Goal: Transaction & Acquisition: Purchase product/service

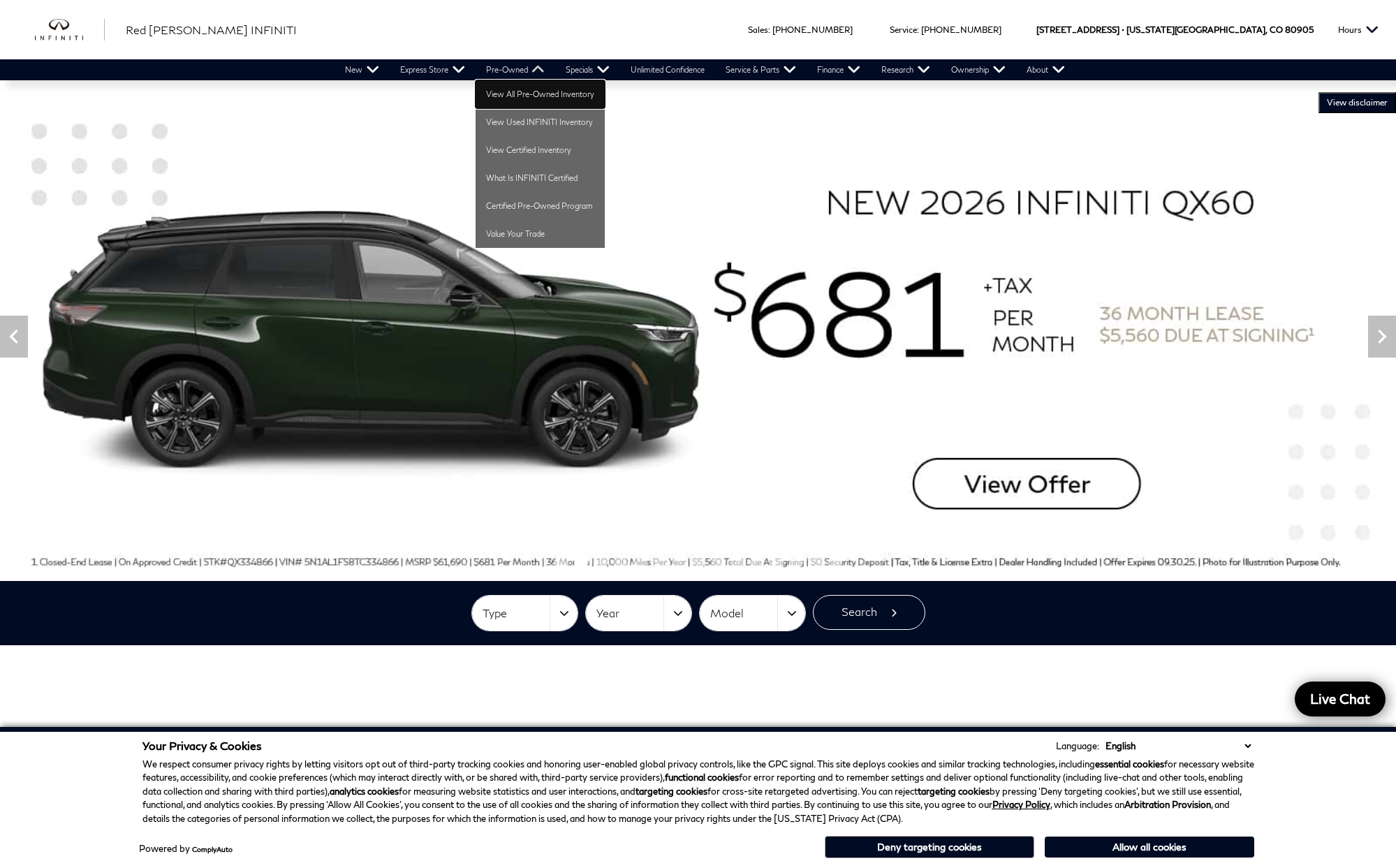
click at [504, 93] on link "View All Pre-Owned Inventory" at bounding box center [540, 95] width 129 height 28
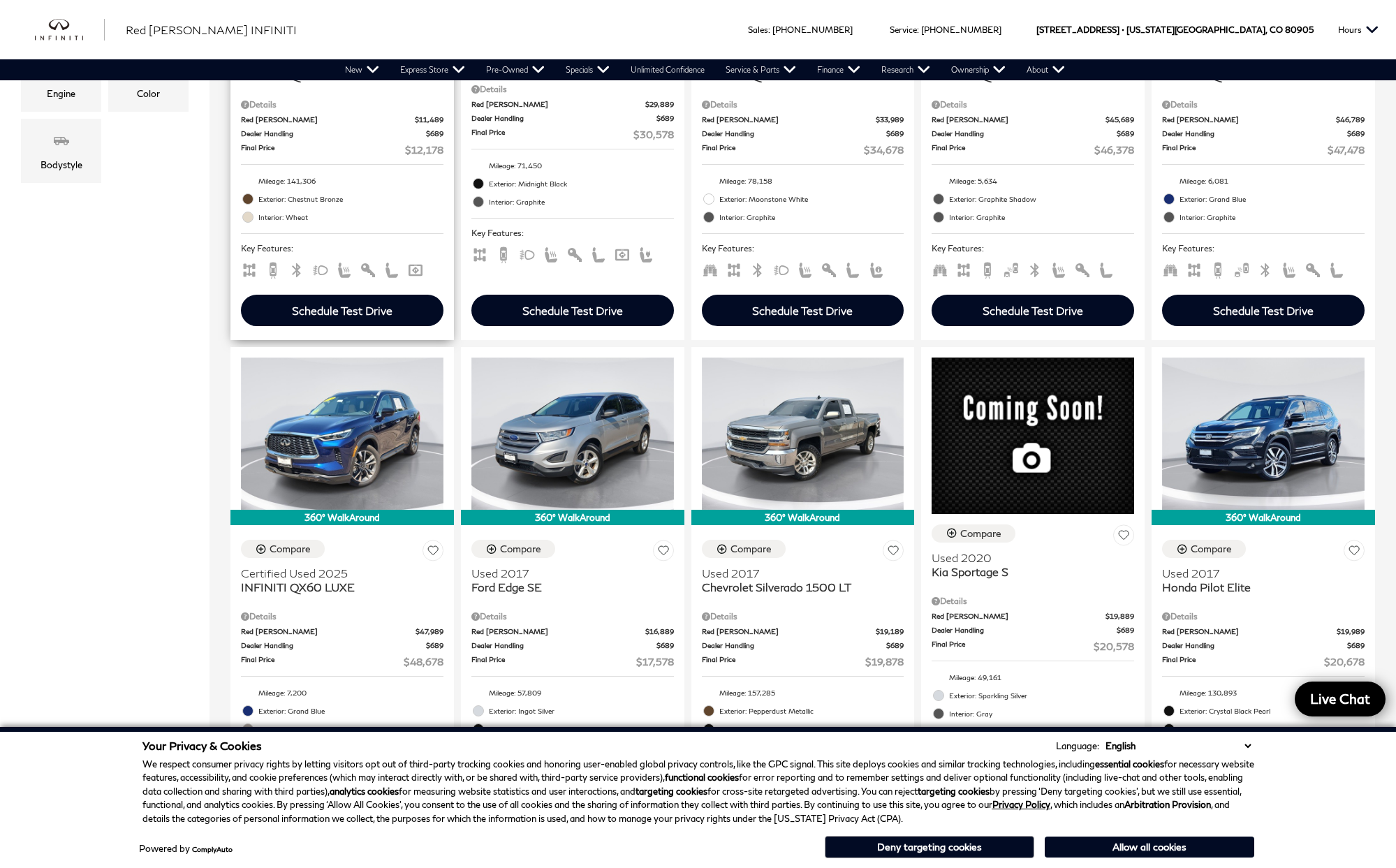
scroll to position [419, 0]
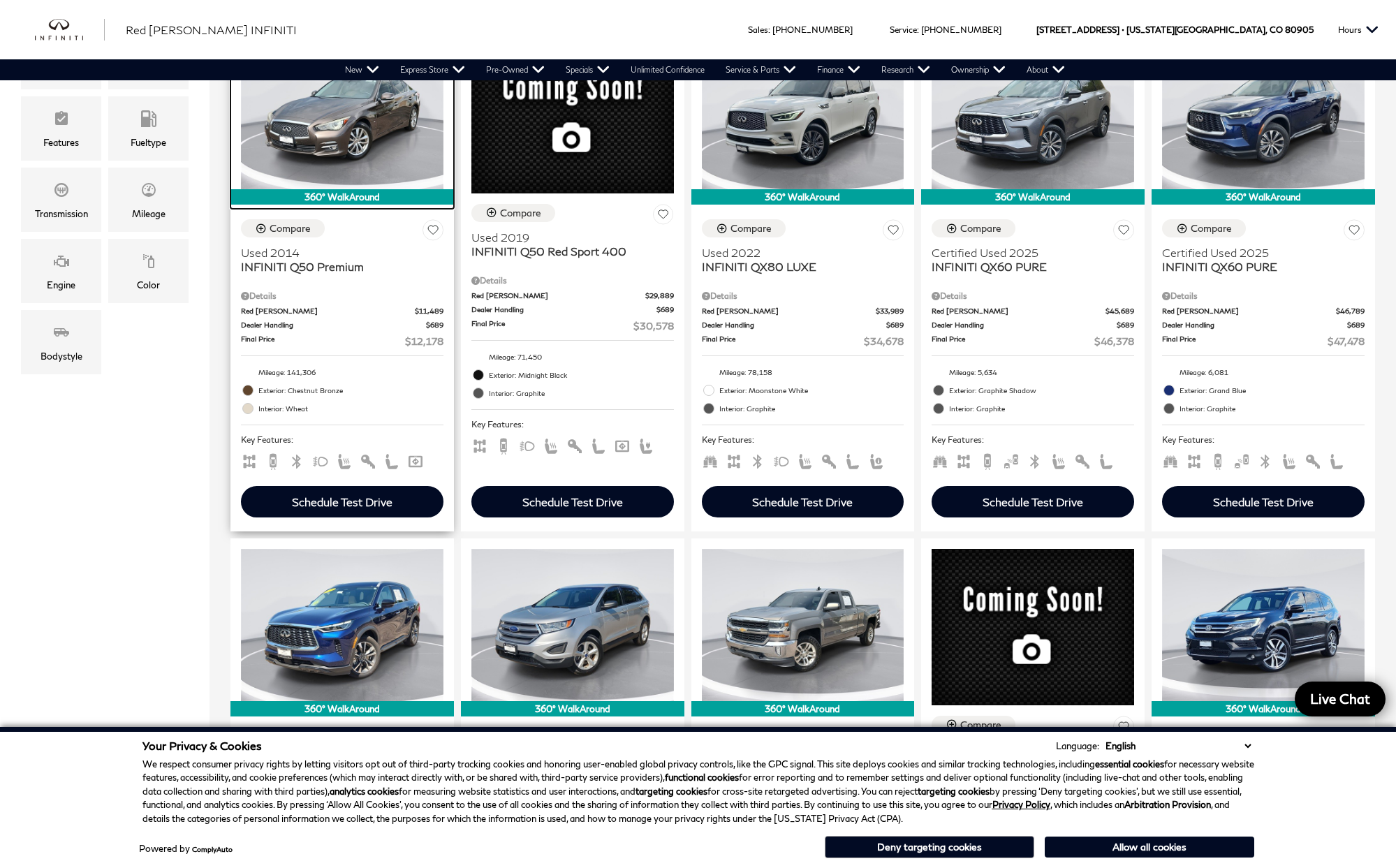
click at [336, 138] on img at bounding box center [342, 113] width 203 height 152
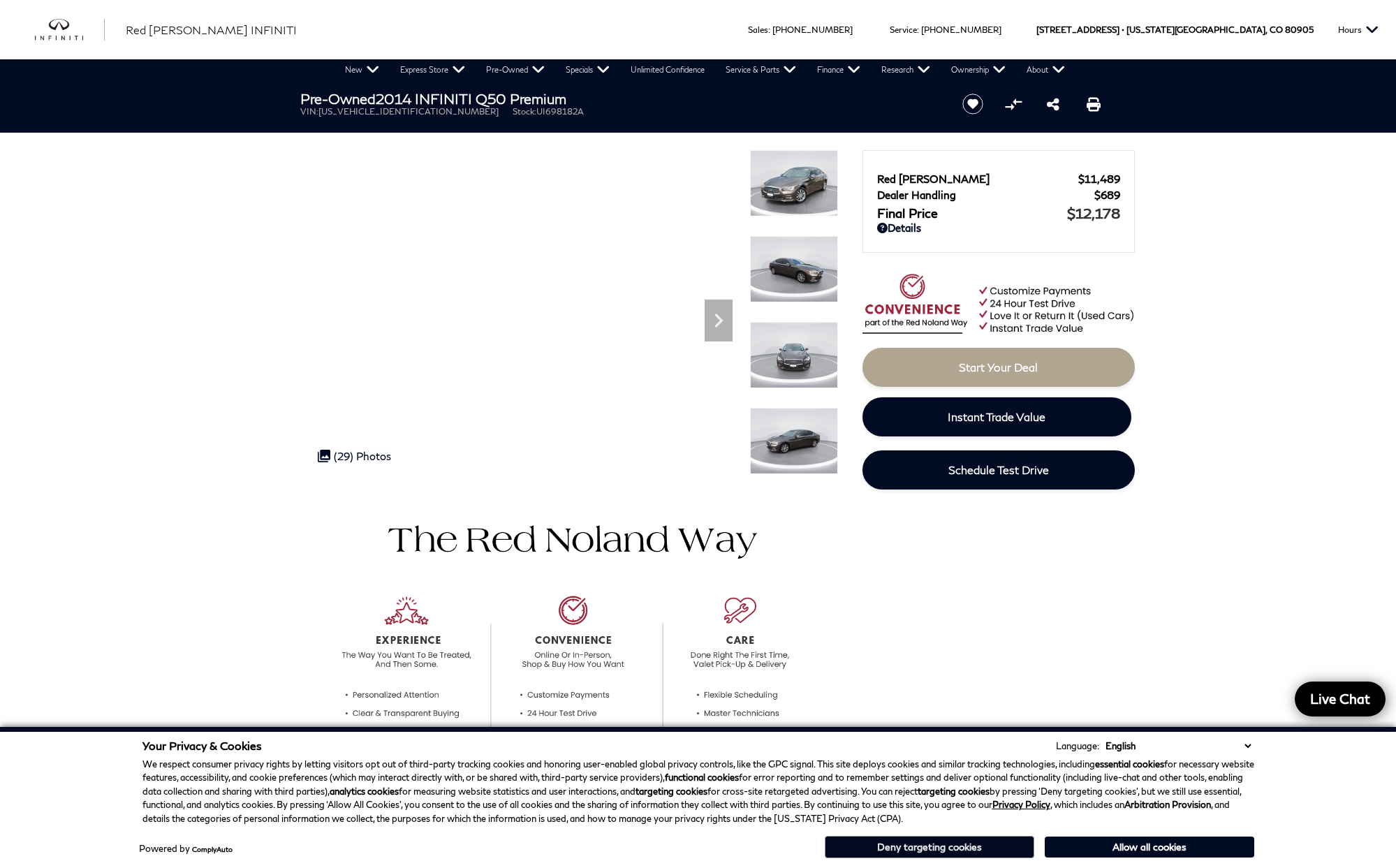
click at [958, 851] on button "Deny targeting cookies" at bounding box center [929, 847] width 210 height 23
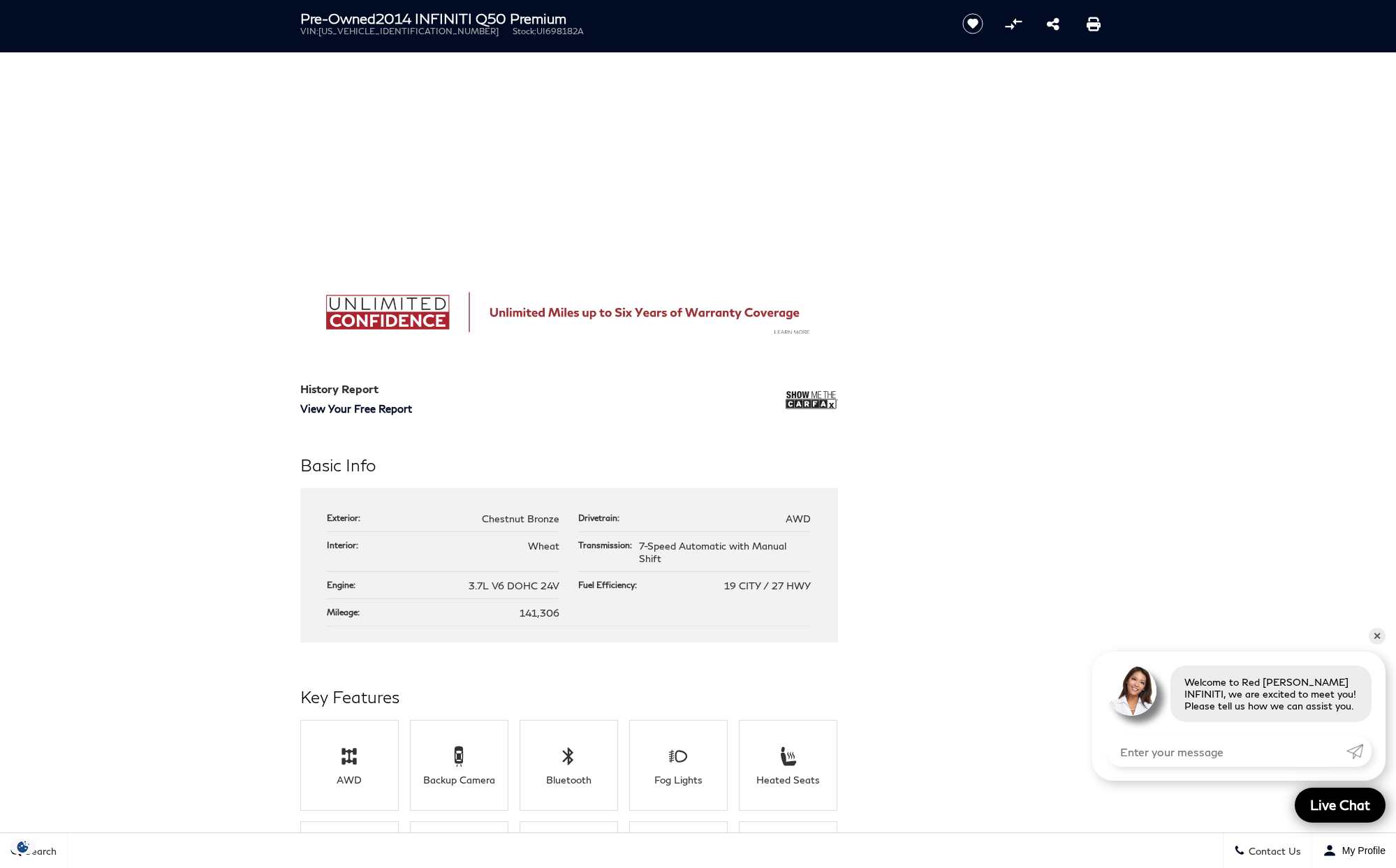
scroll to position [1326, 0]
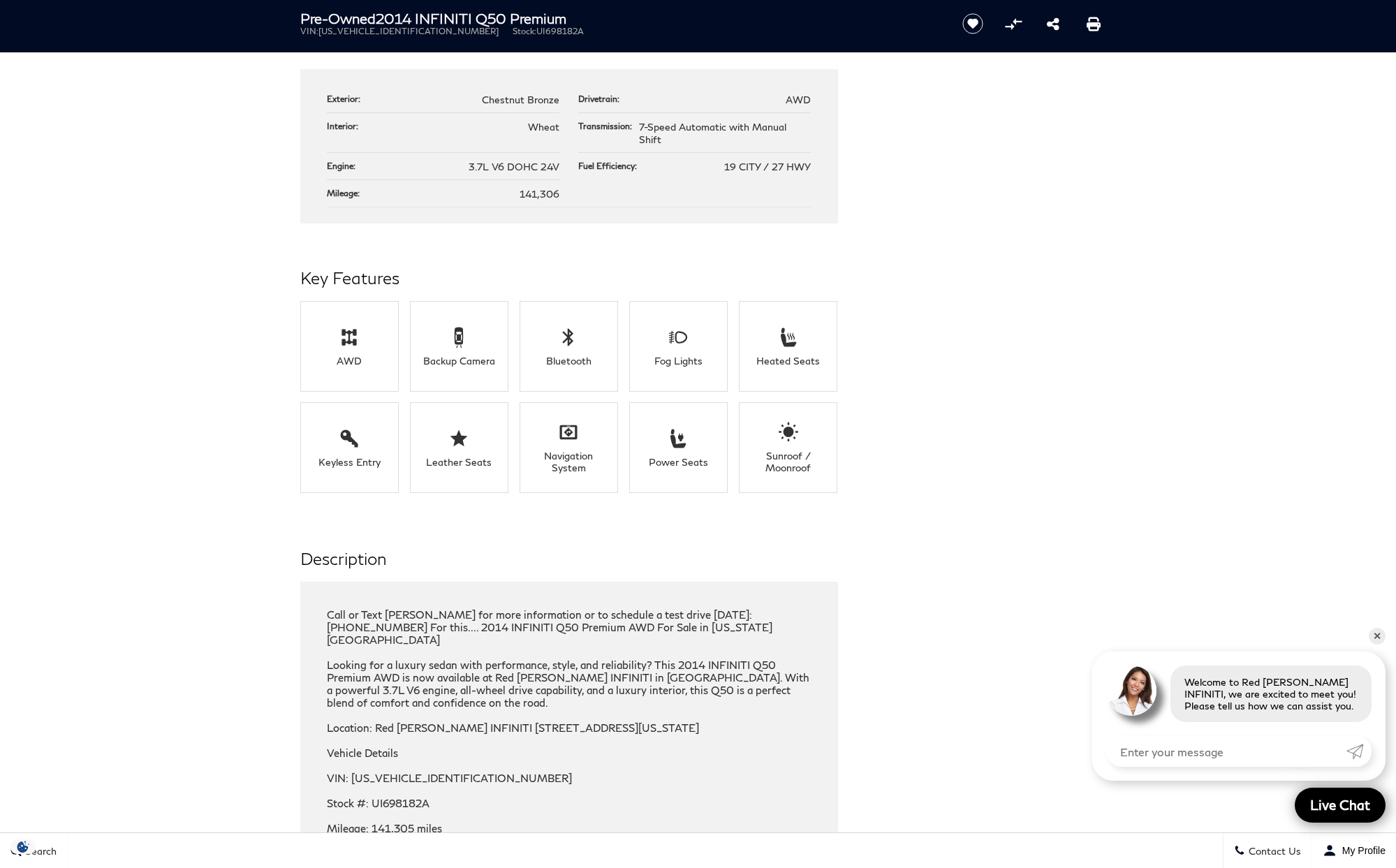
drag, startPoint x: 573, startPoint y: 187, endPoint x: 522, endPoint y: 185, distance: 51.0
click at [522, 185] on ul "Exterior: Chestnut Bronze Drivetrain: AWD Interior: Wheat Transmission: 7-Speed…" at bounding box center [569, 146] width 484 height 121
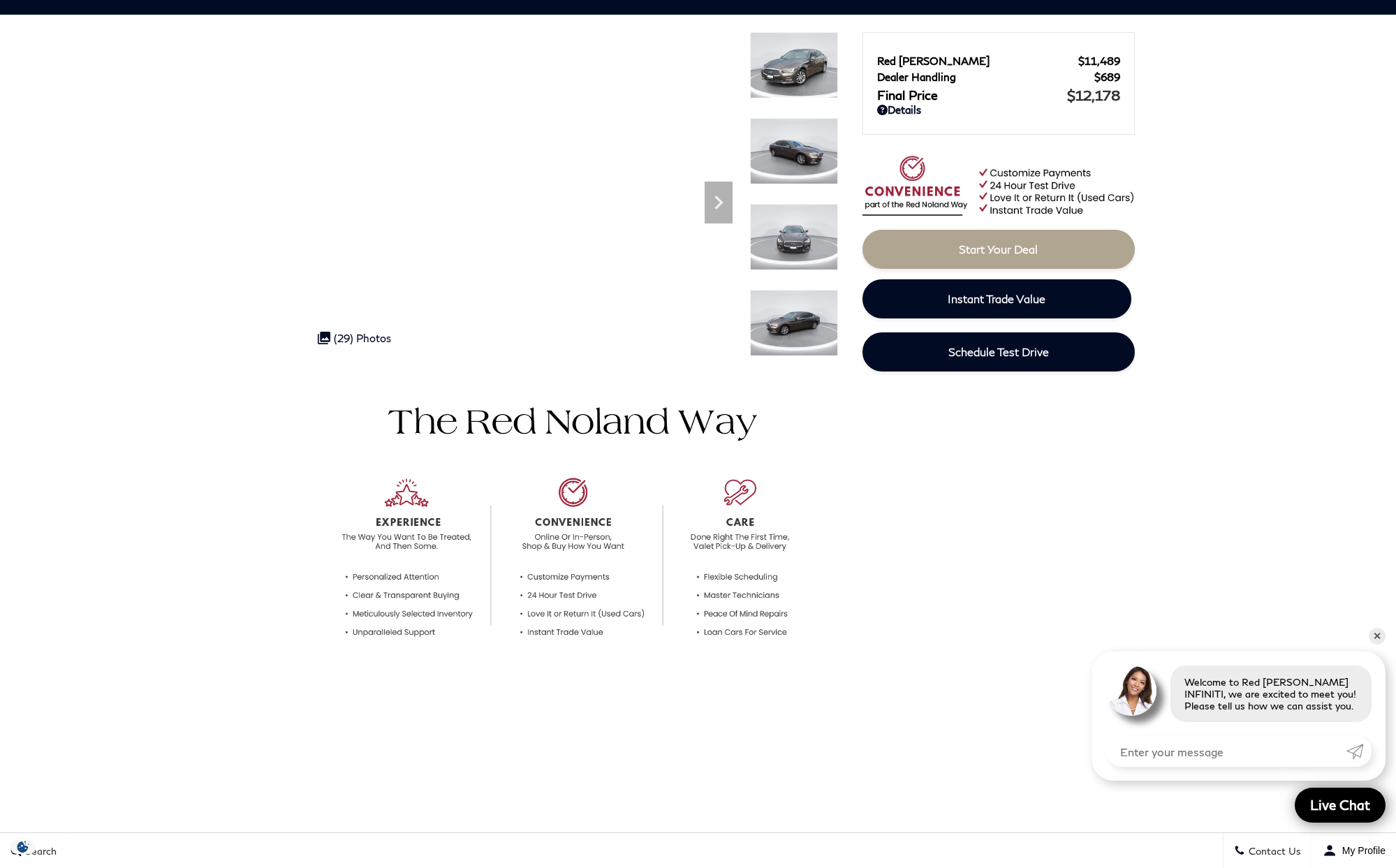
scroll to position [0, 0]
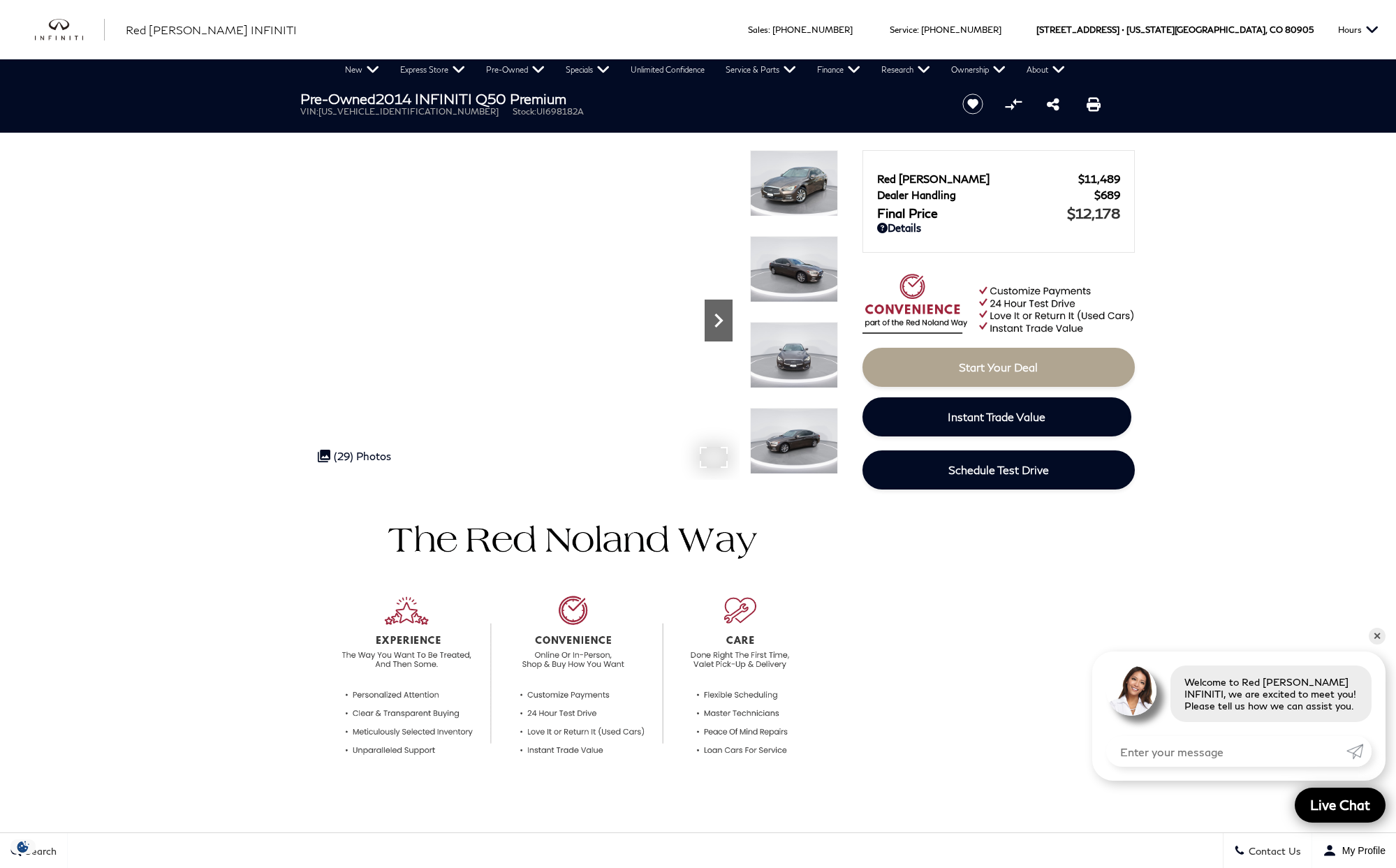
click at [716, 314] on icon "Next" at bounding box center [719, 321] width 28 height 28
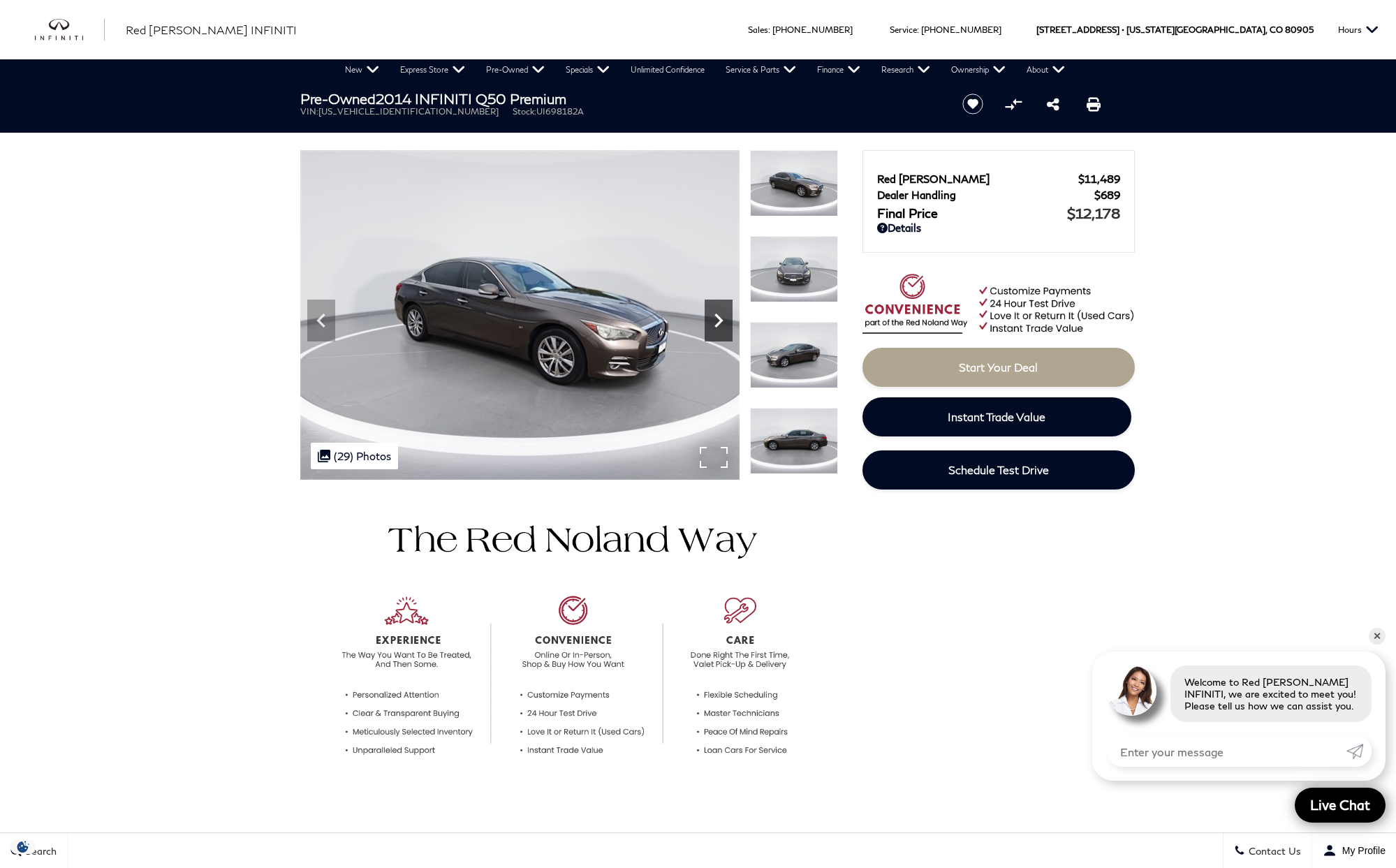
click at [716, 318] on icon "Next" at bounding box center [719, 321] width 28 height 28
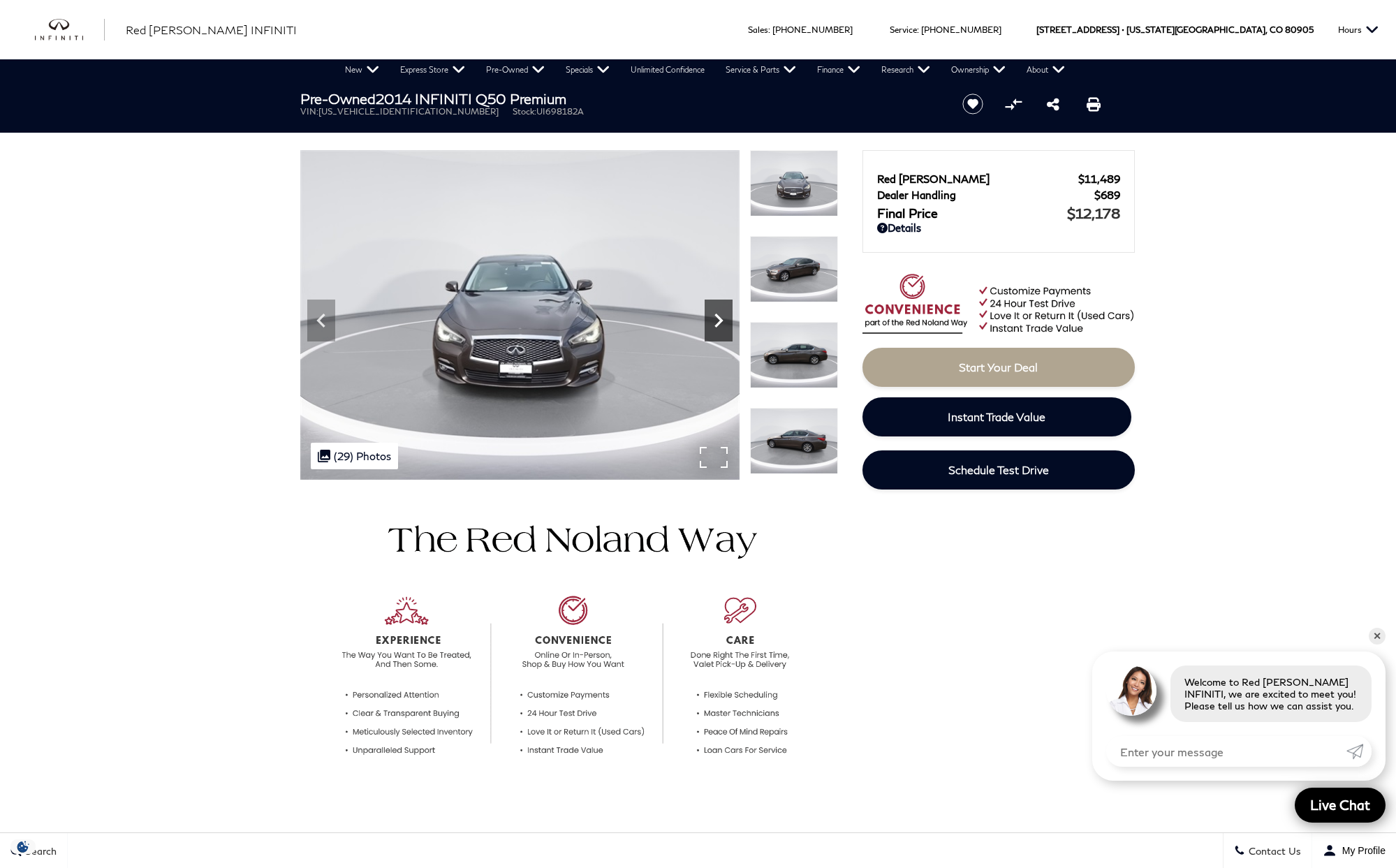
click at [710, 317] on icon "Next" at bounding box center [719, 321] width 28 height 28
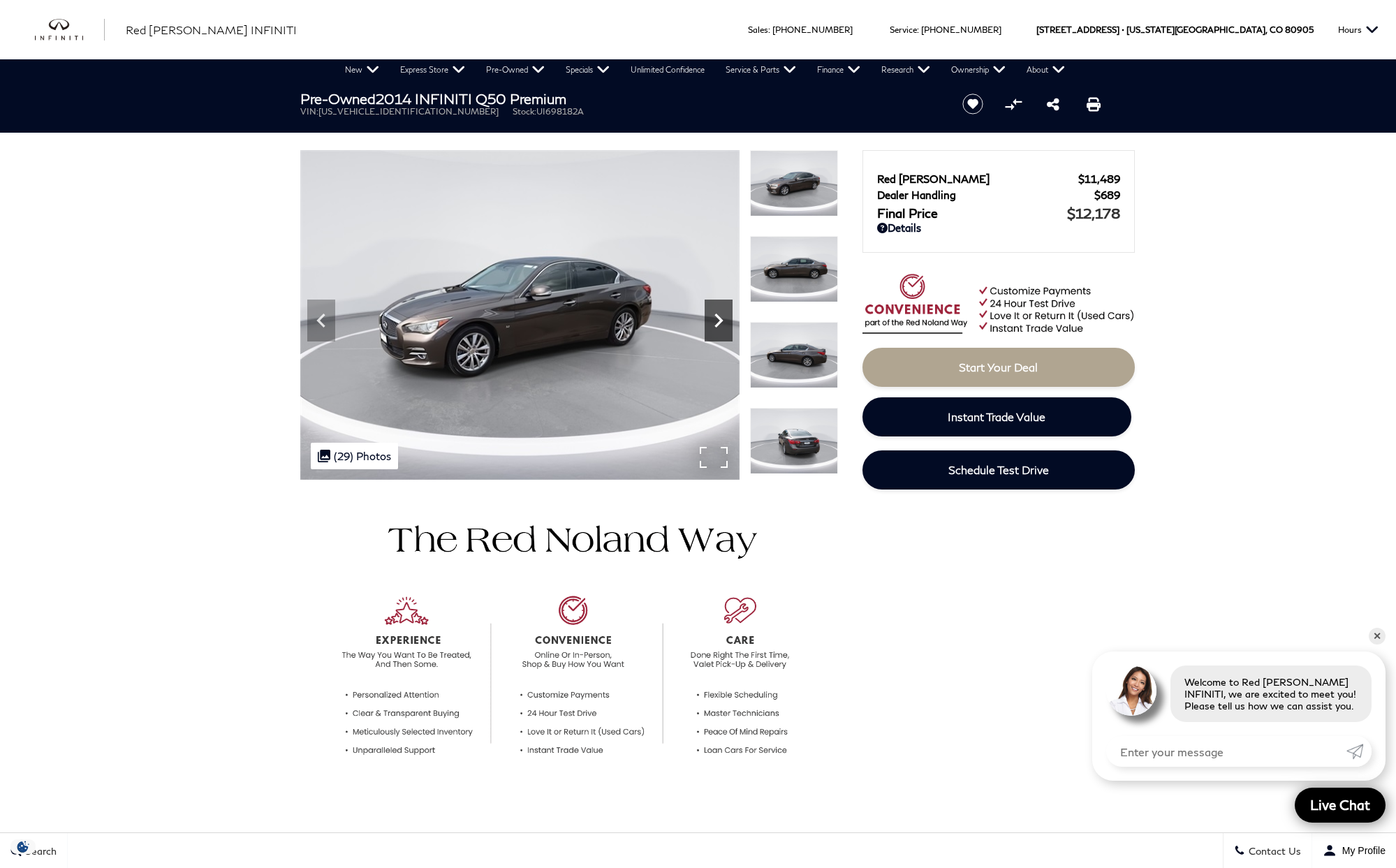
click at [713, 319] on icon "Next" at bounding box center [719, 321] width 28 height 28
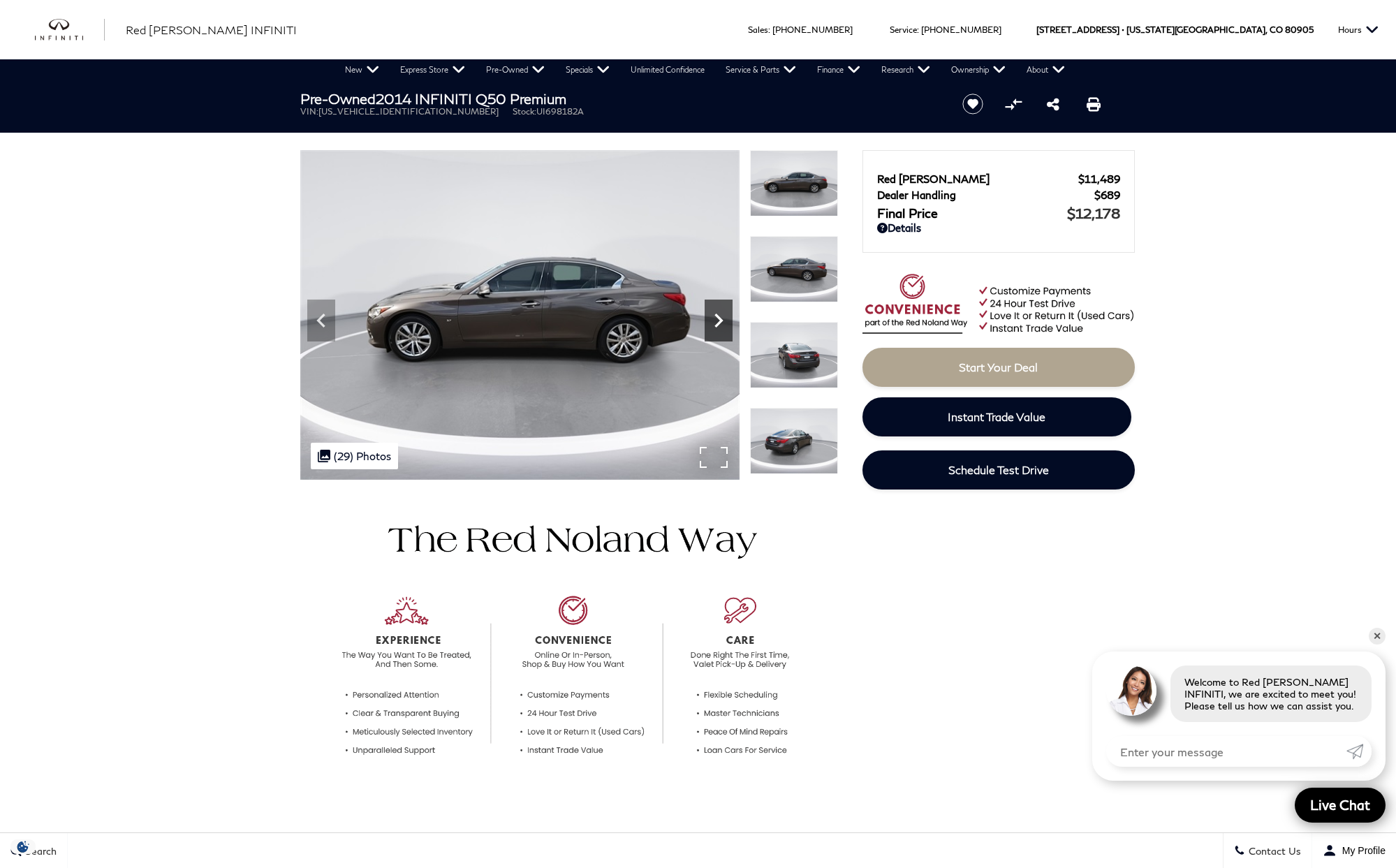
click at [713, 319] on icon "Next" at bounding box center [719, 321] width 28 height 28
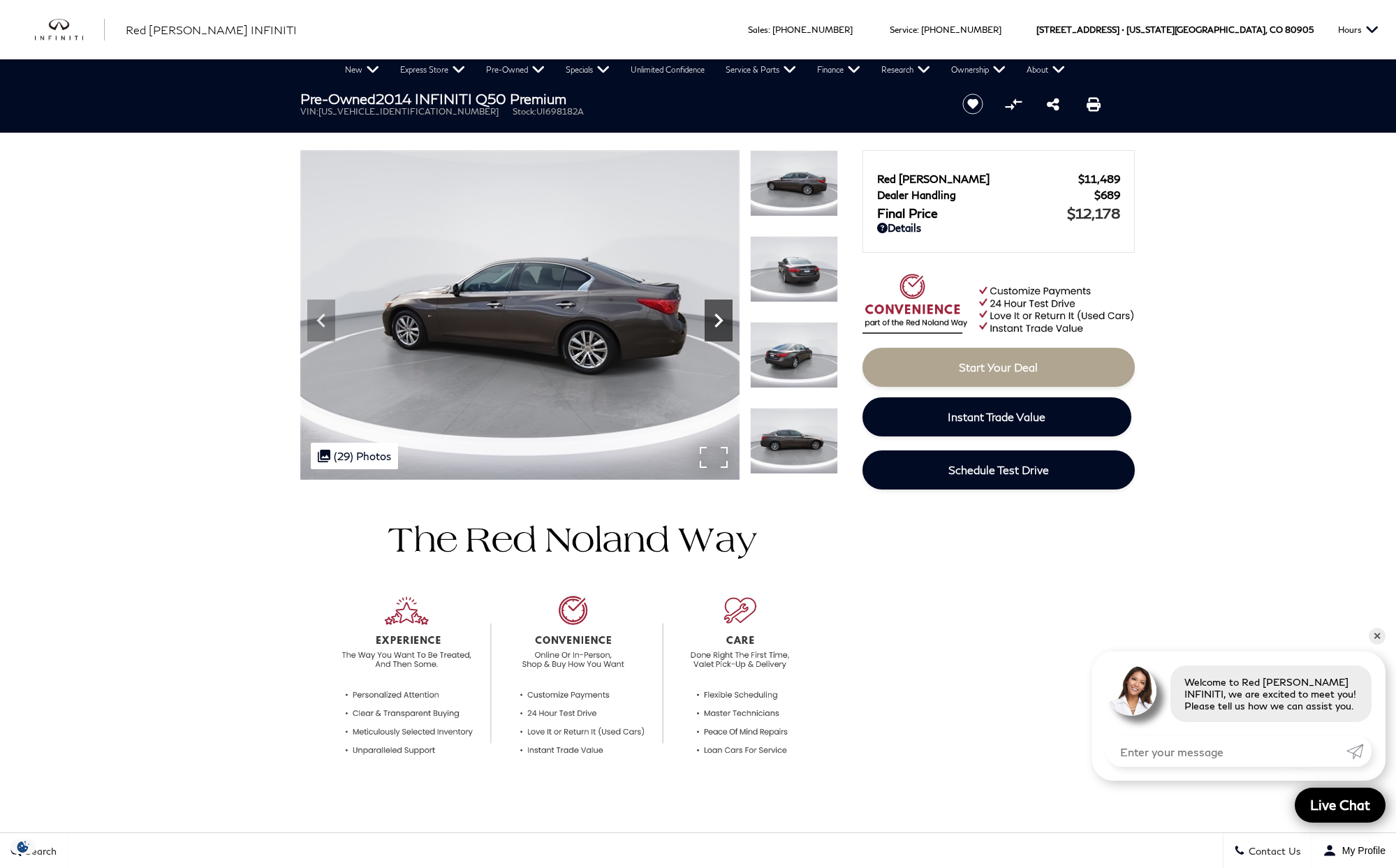
click at [714, 319] on icon "Next" at bounding box center [719, 321] width 28 height 28
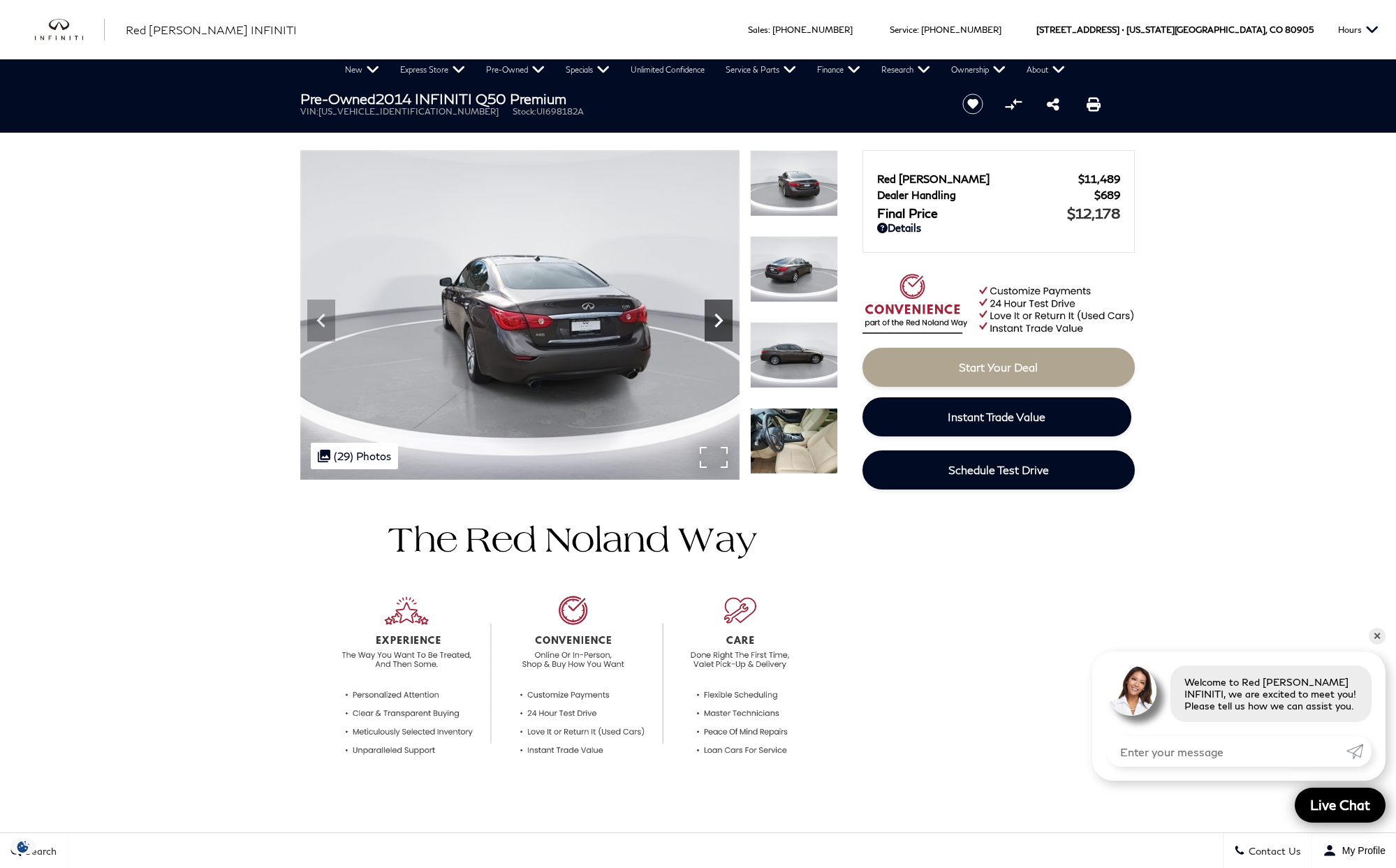
click at [714, 319] on icon "Next" at bounding box center [719, 321] width 28 height 28
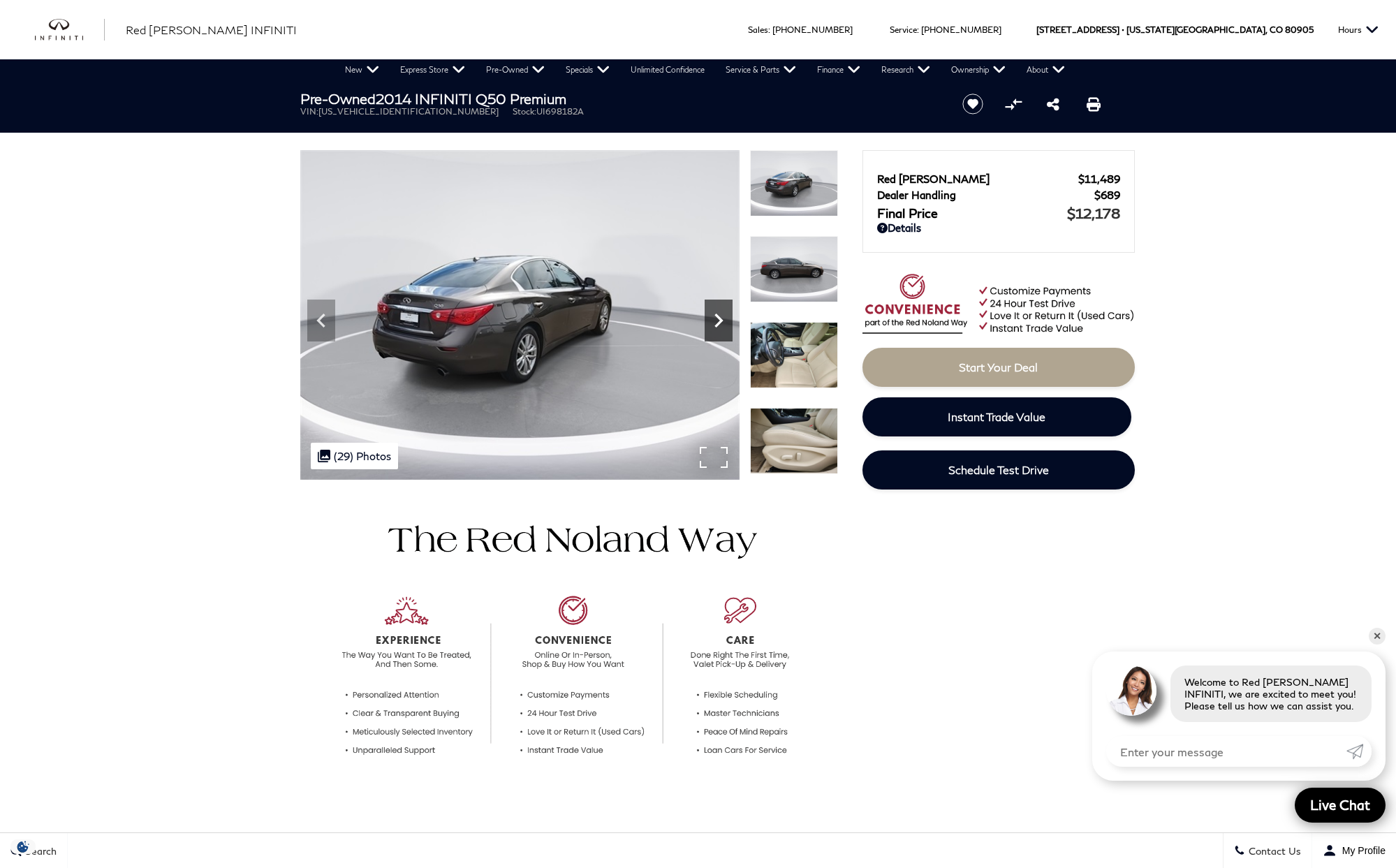
click at [714, 319] on icon "Next" at bounding box center [719, 321] width 28 height 28
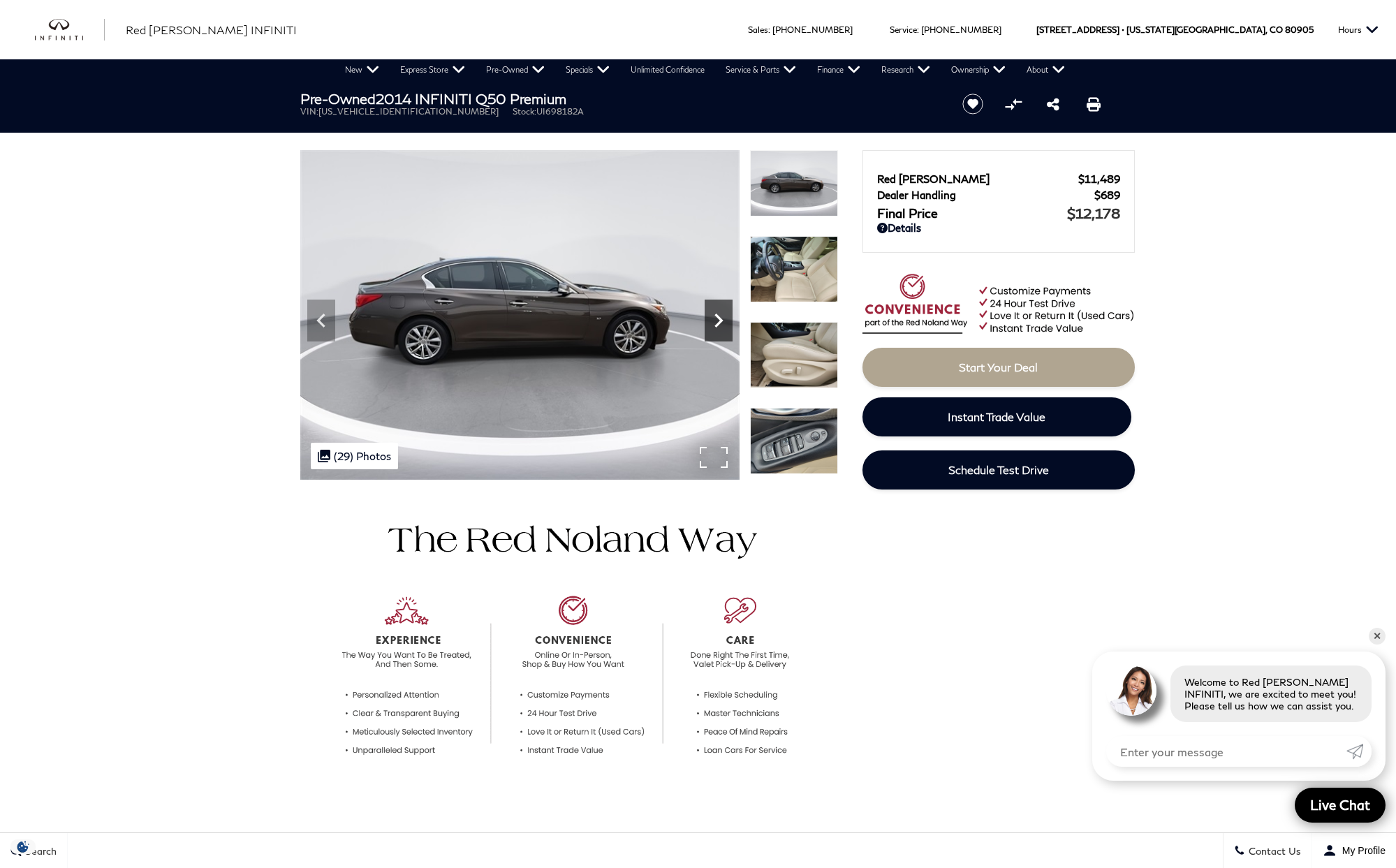
click at [714, 319] on icon "Next" at bounding box center [719, 321] width 28 height 28
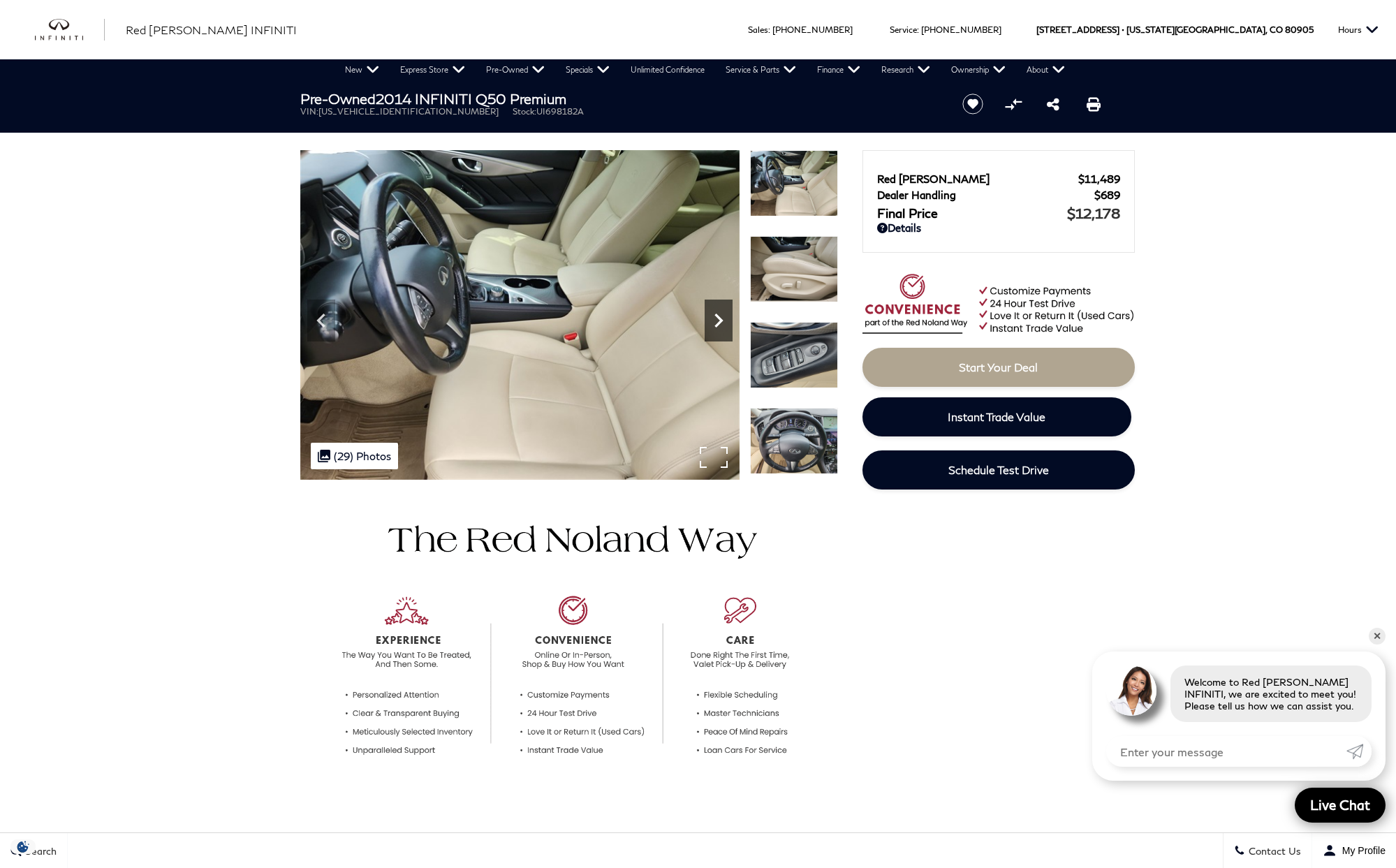
click at [714, 319] on icon "Next" at bounding box center [719, 321] width 28 height 28
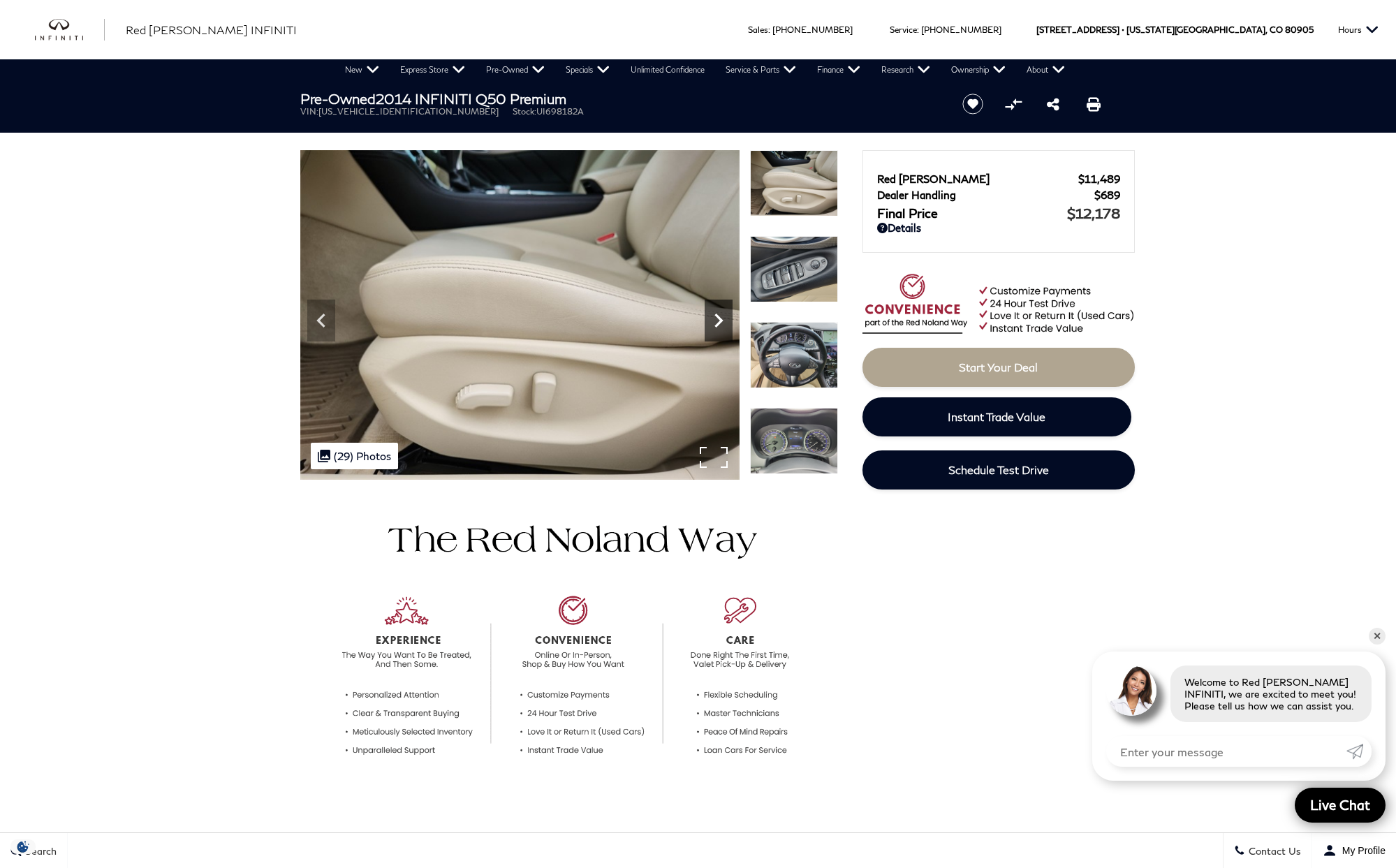
click at [714, 319] on icon "Next" at bounding box center [719, 321] width 28 height 28
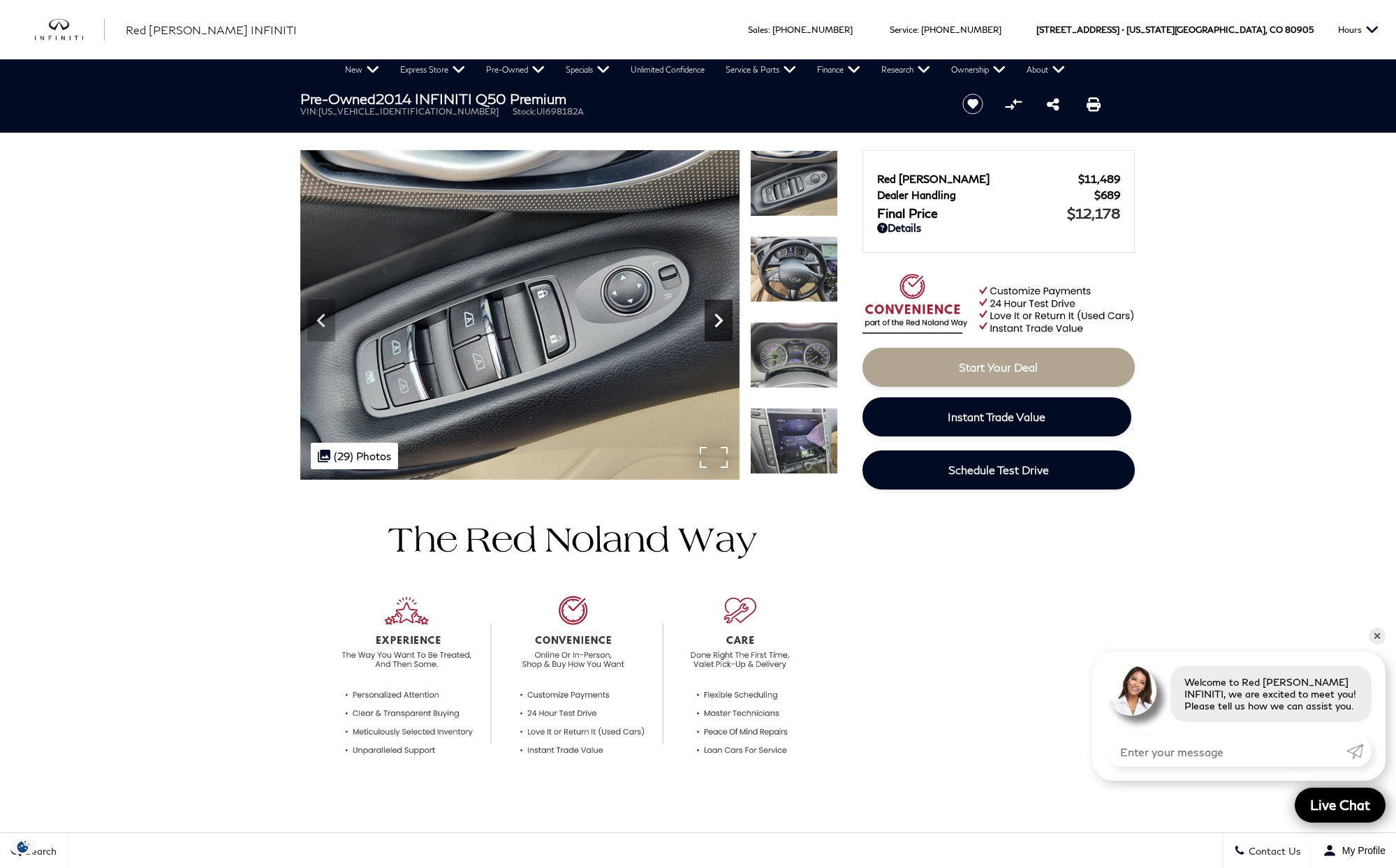
click at [714, 319] on icon "Next" at bounding box center [719, 321] width 28 height 28
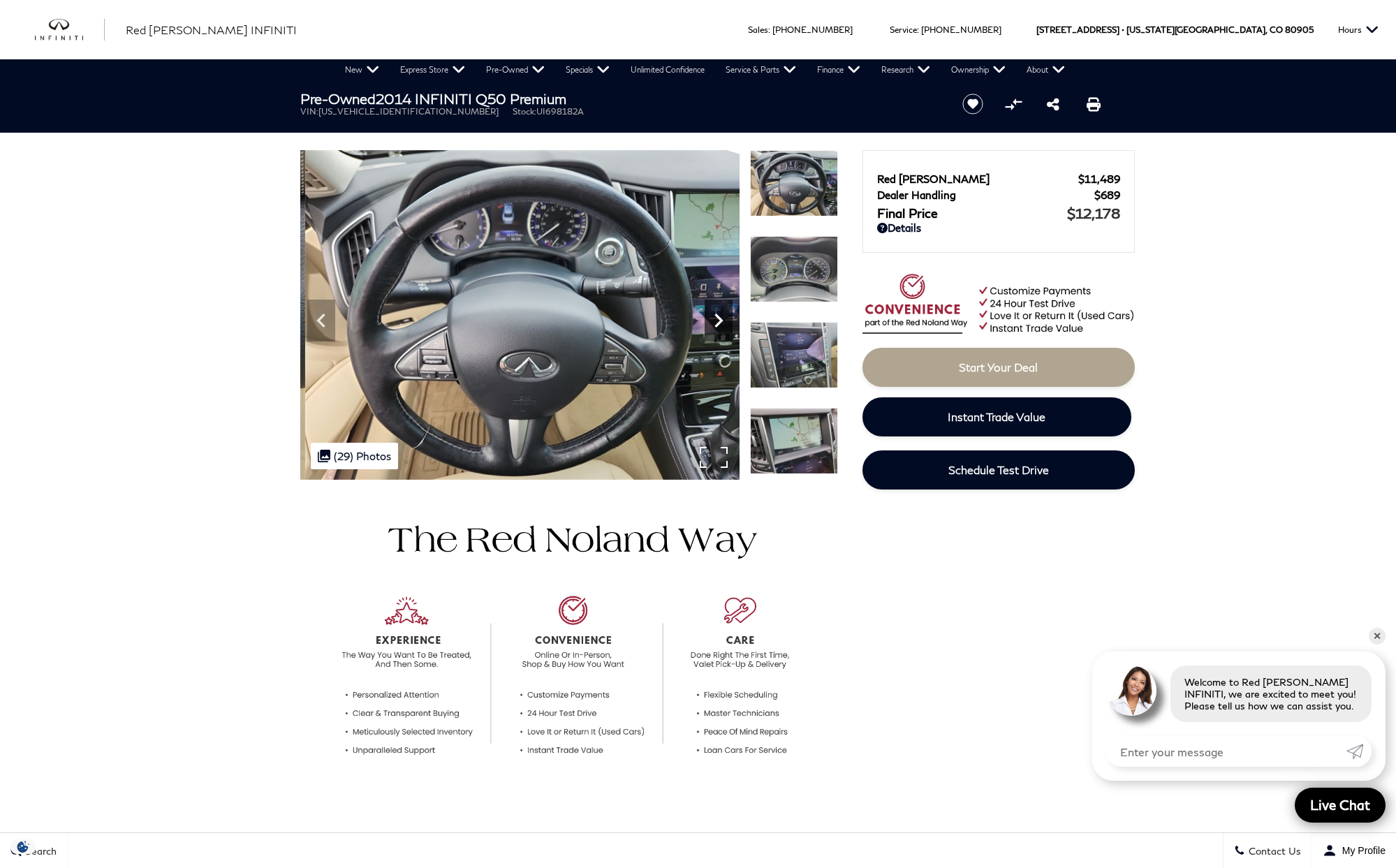
click at [720, 321] on icon "Next" at bounding box center [719, 321] width 28 height 28
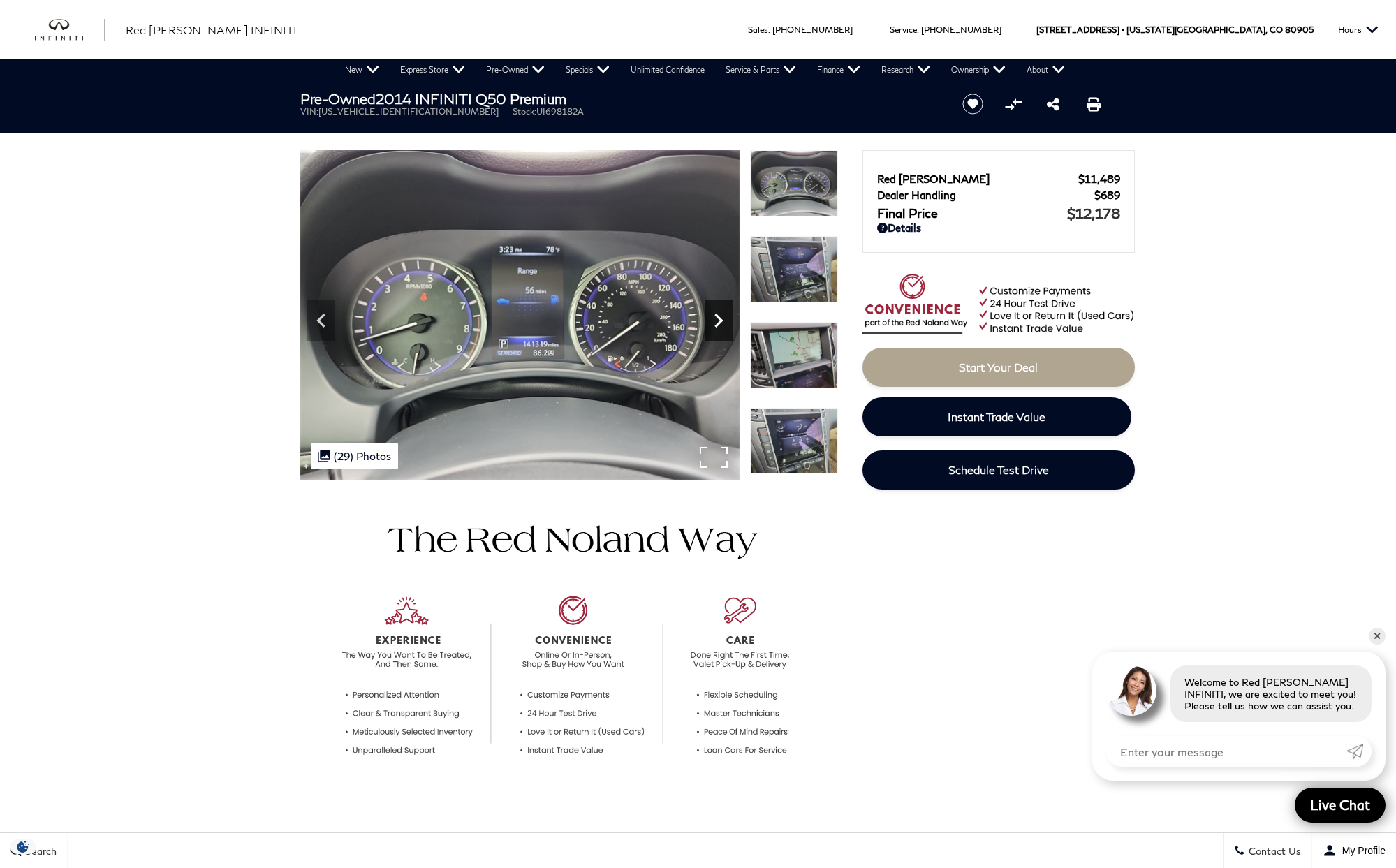
click at [716, 324] on icon "Next" at bounding box center [718, 321] width 9 height 14
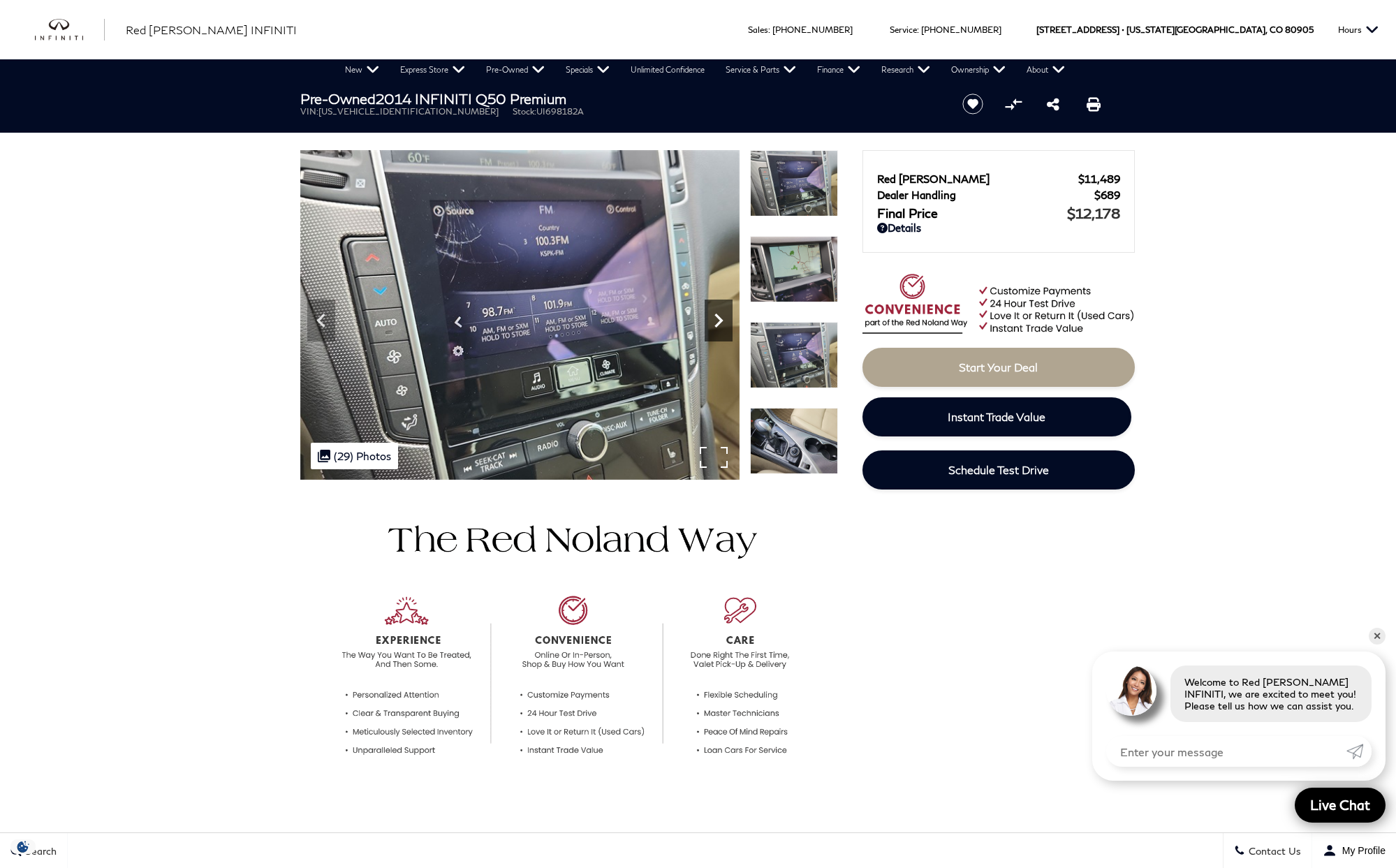
click at [714, 321] on icon "Next" at bounding box center [719, 321] width 28 height 28
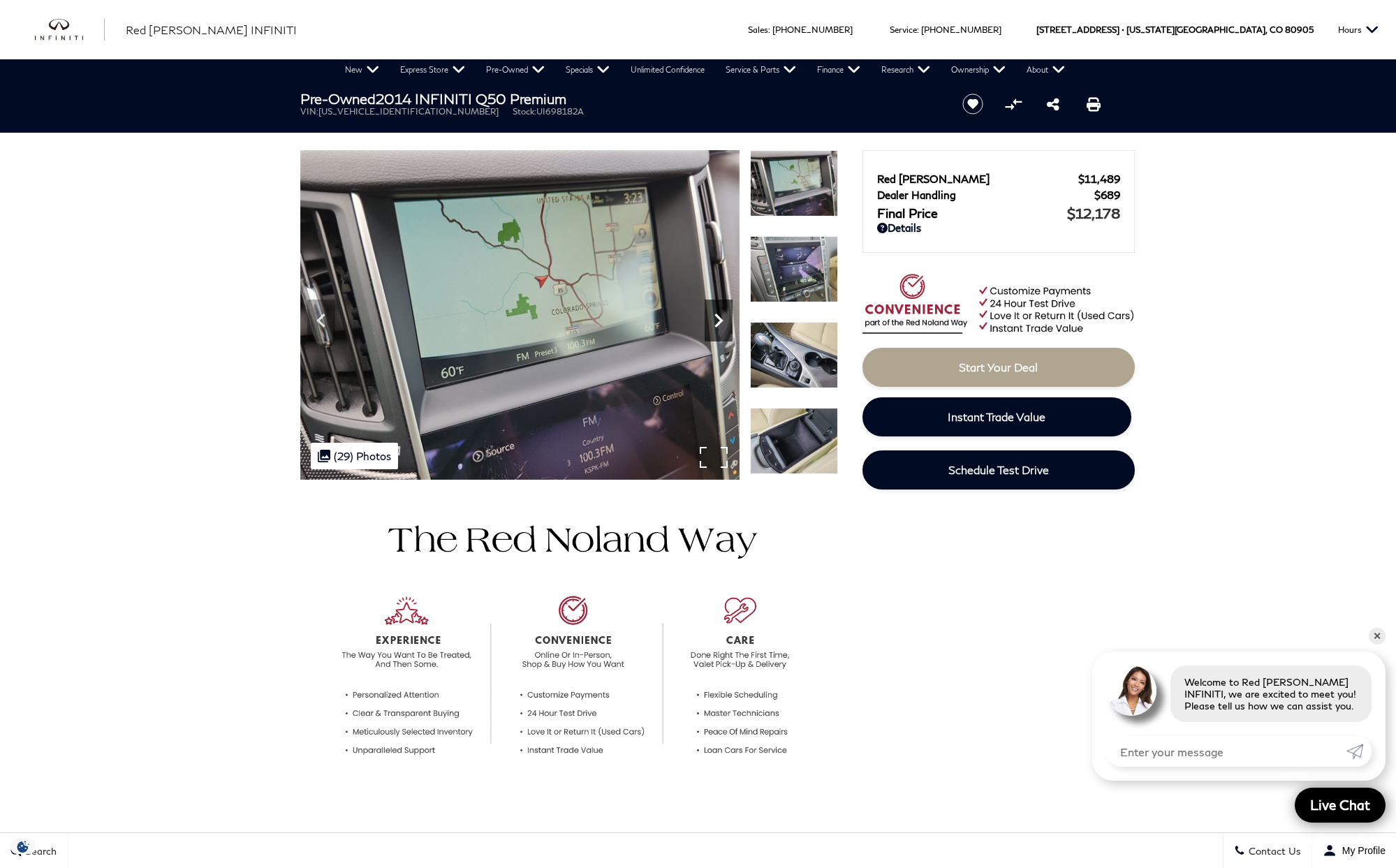
click at [718, 319] on icon "Next" at bounding box center [719, 321] width 28 height 28
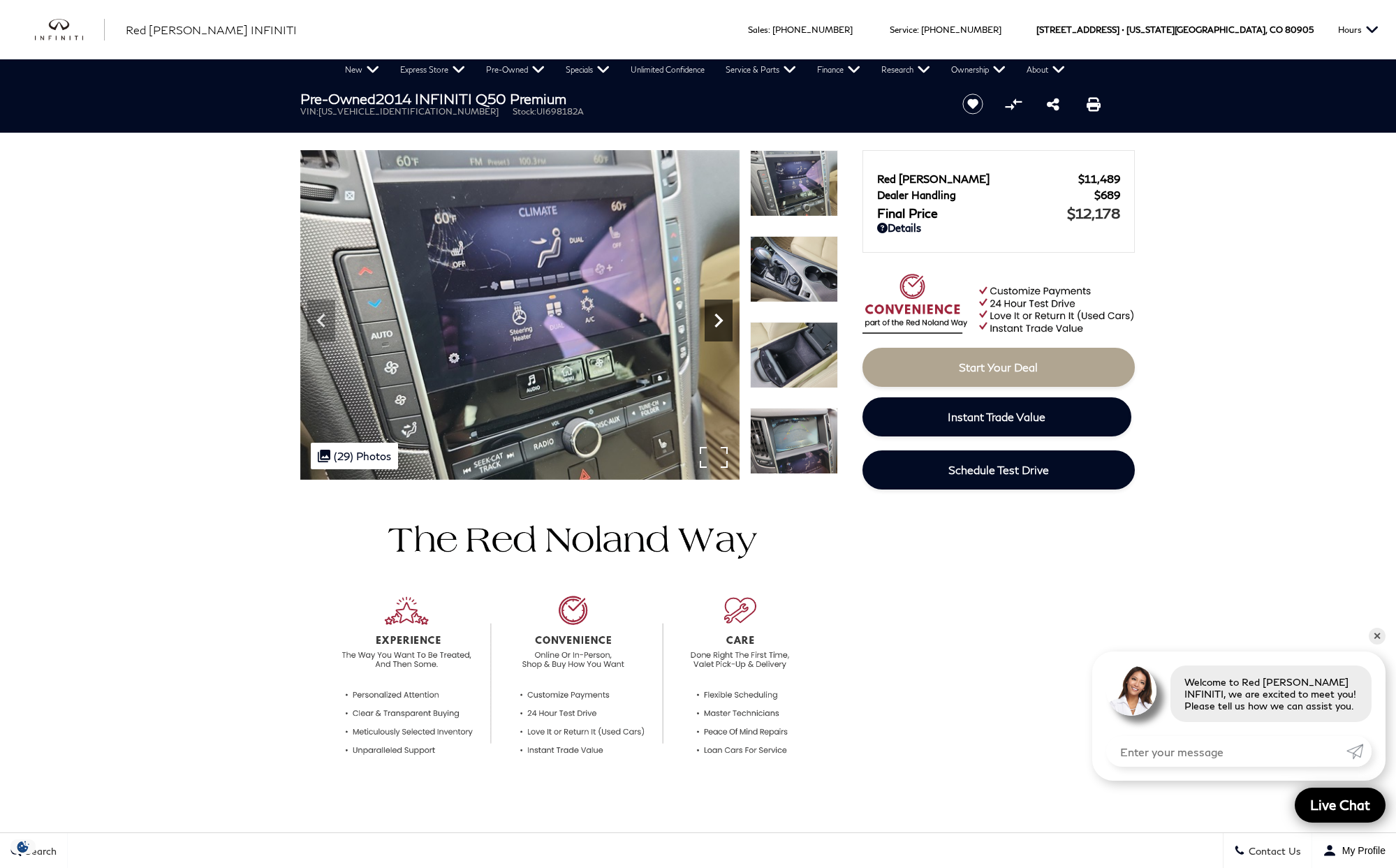
click at [719, 321] on icon "Next" at bounding box center [719, 321] width 28 height 28
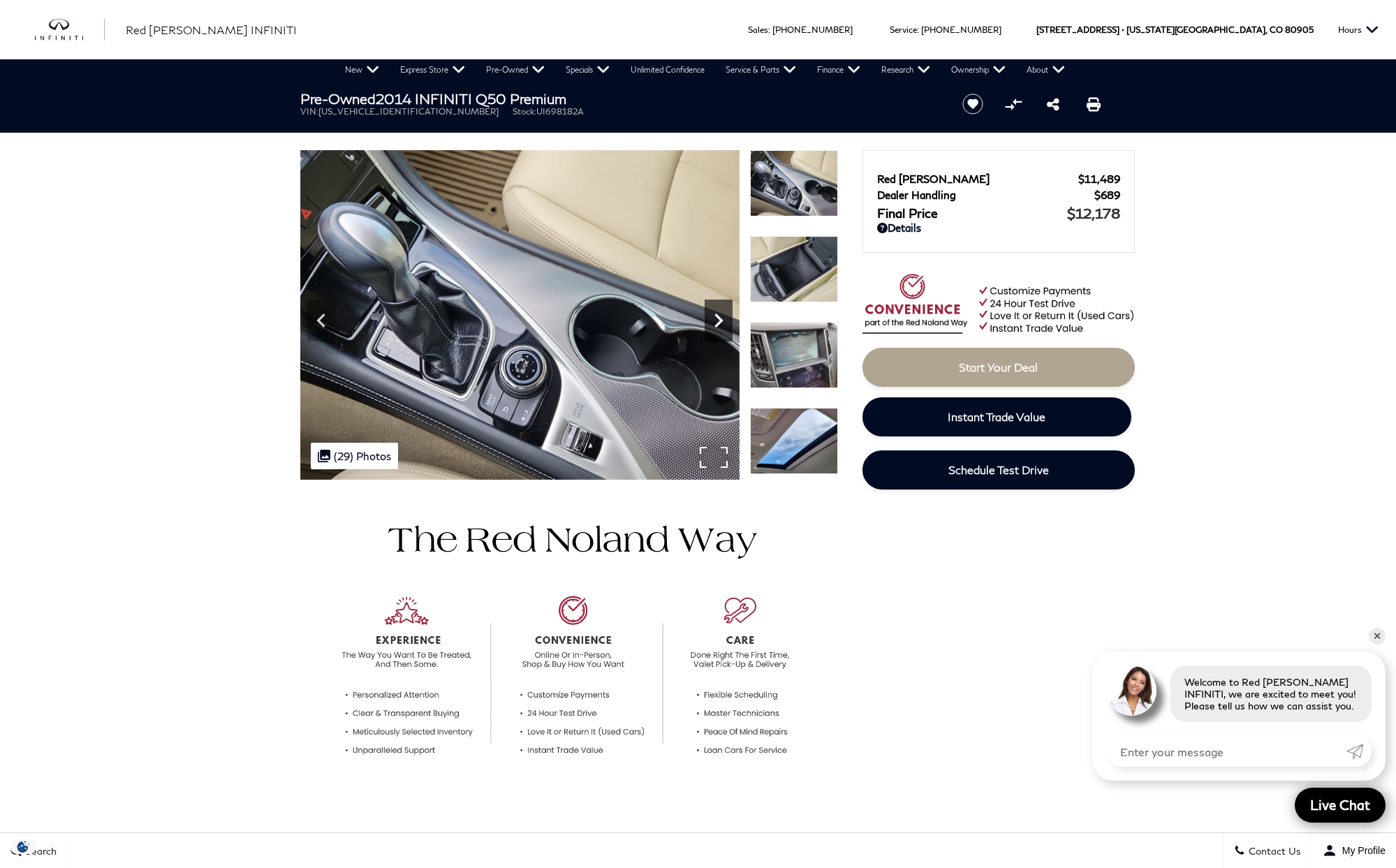
click at [719, 321] on icon "Next" at bounding box center [719, 321] width 28 height 28
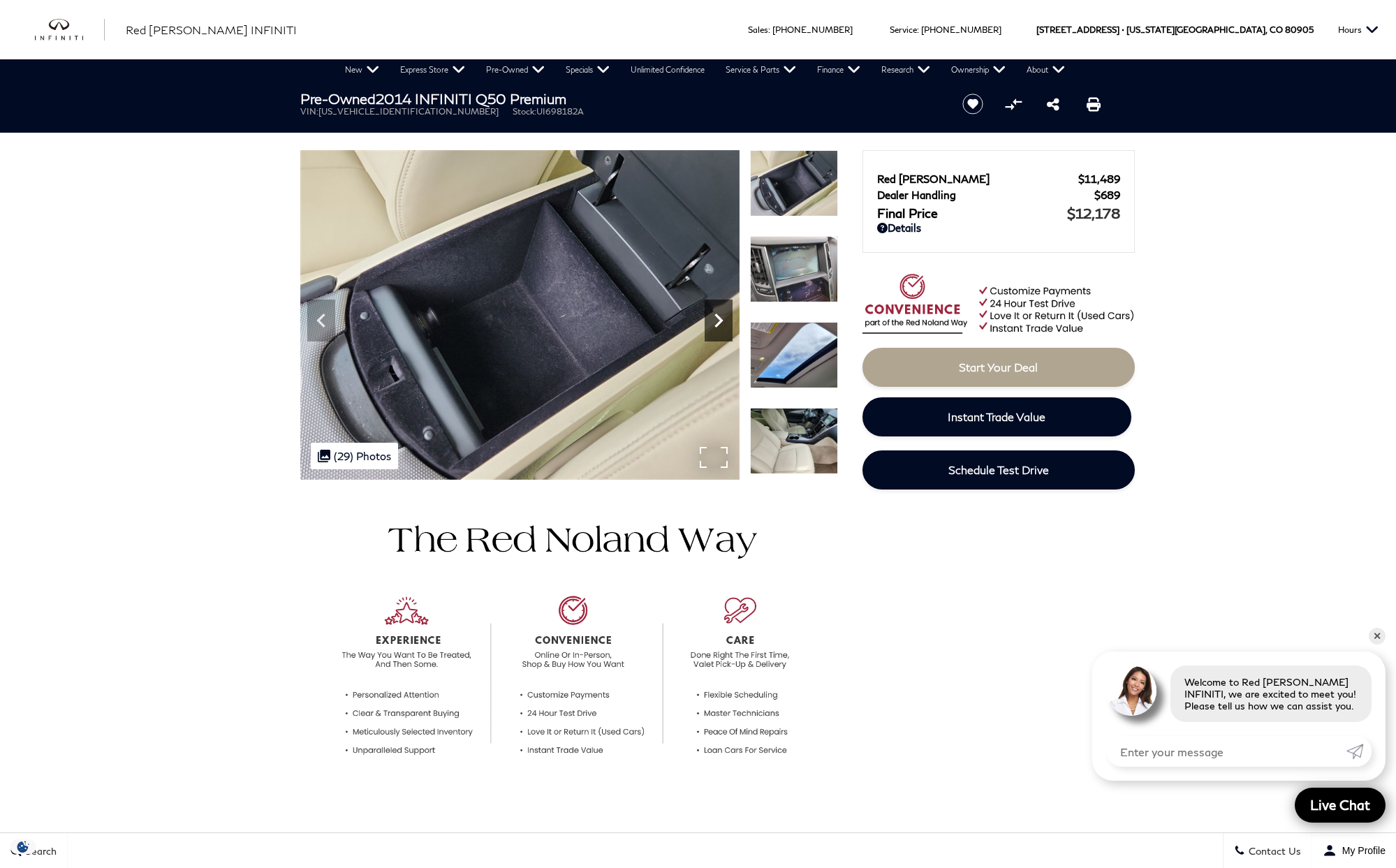
click at [719, 321] on icon "Next" at bounding box center [719, 321] width 28 height 28
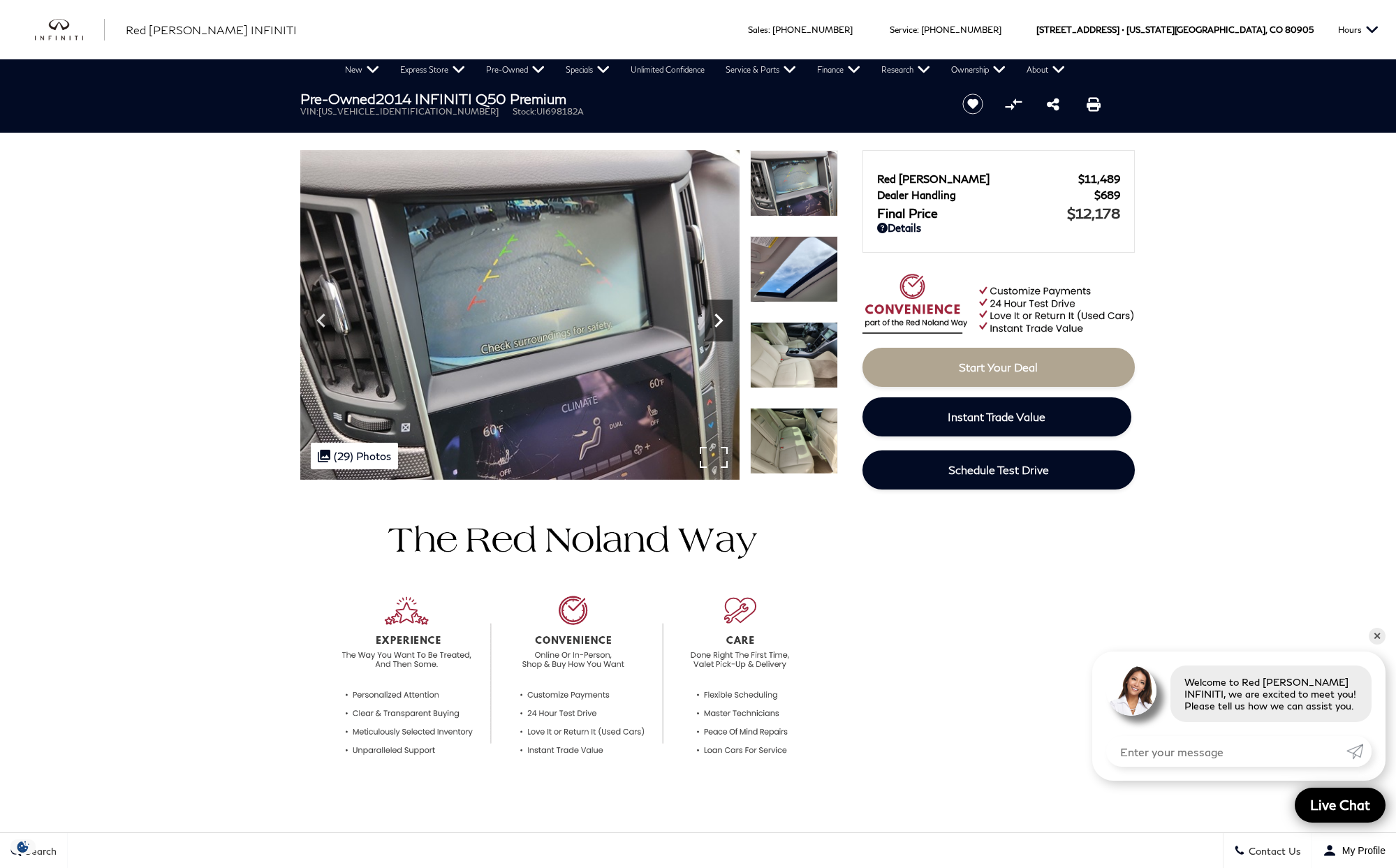
click at [721, 323] on icon "Next" at bounding box center [719, 321] width 28 height 28
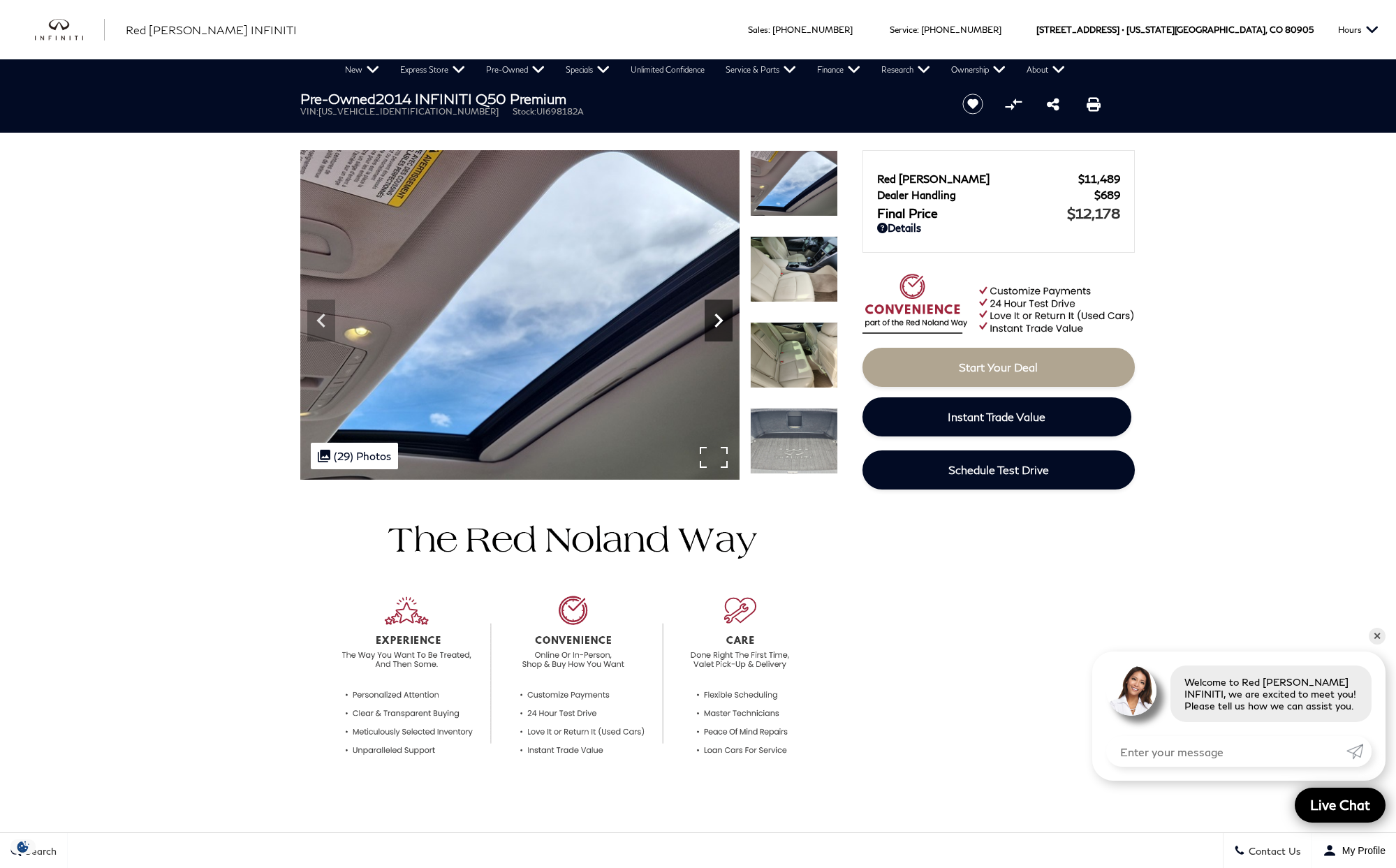
click at [721, 323] on icon "Next" at bounding box center [719, 321] width 28 height 28
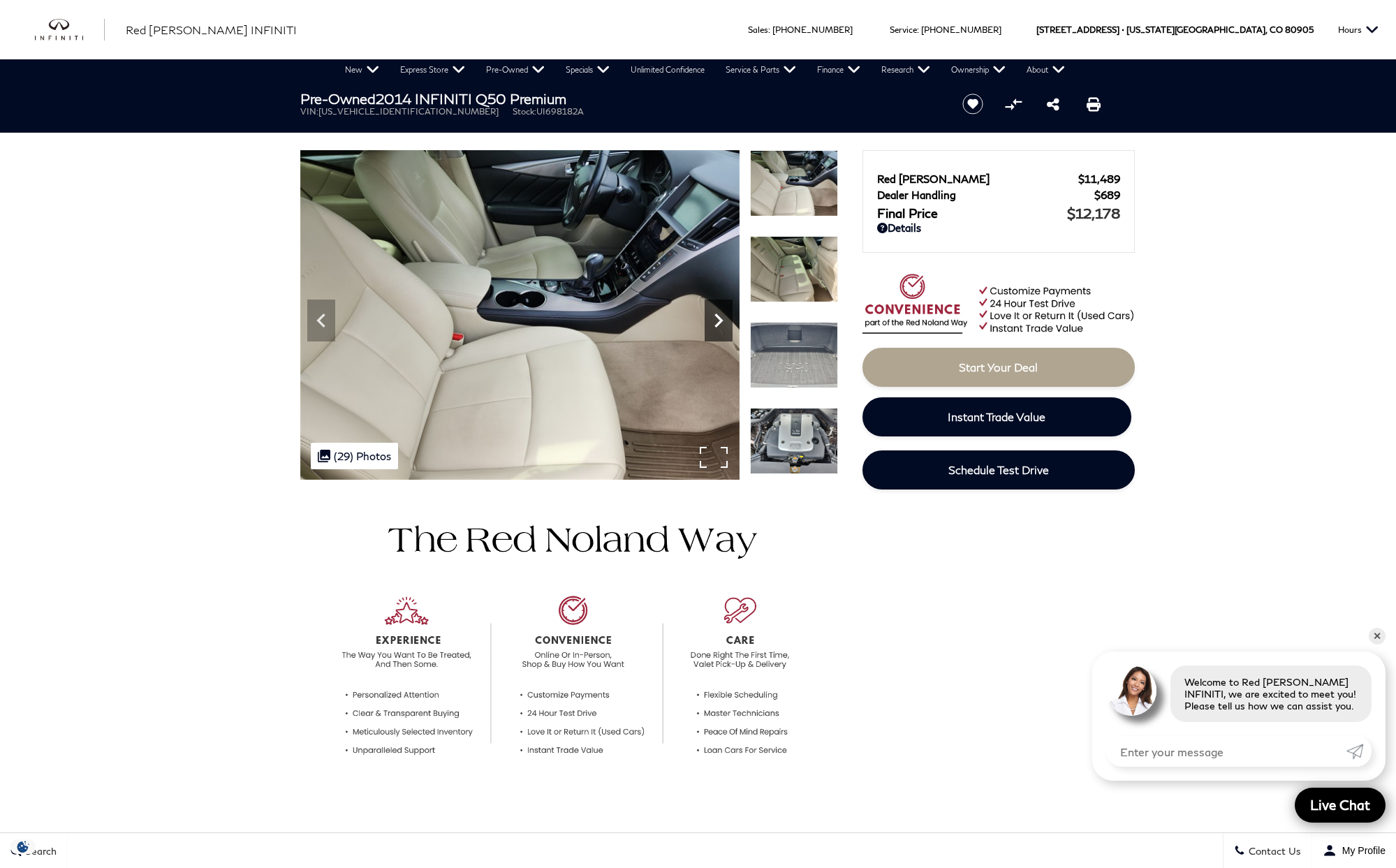
click at [721, 323] on icon "Next" at bounding box center [719, 321] width 28 height 28
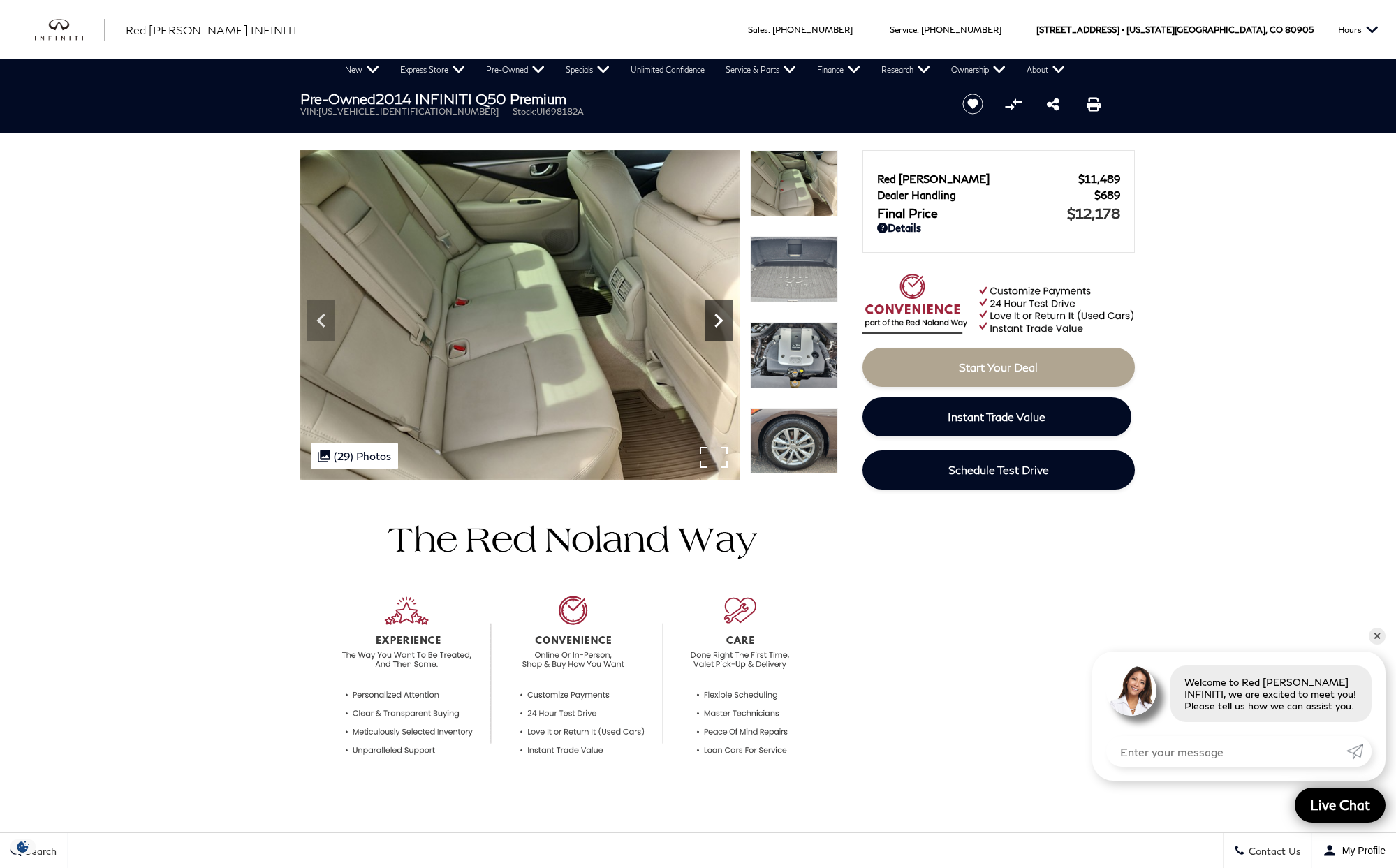
click at [721, 323] on icon "Next" at bounding box center [719, 321] width 28 height 28
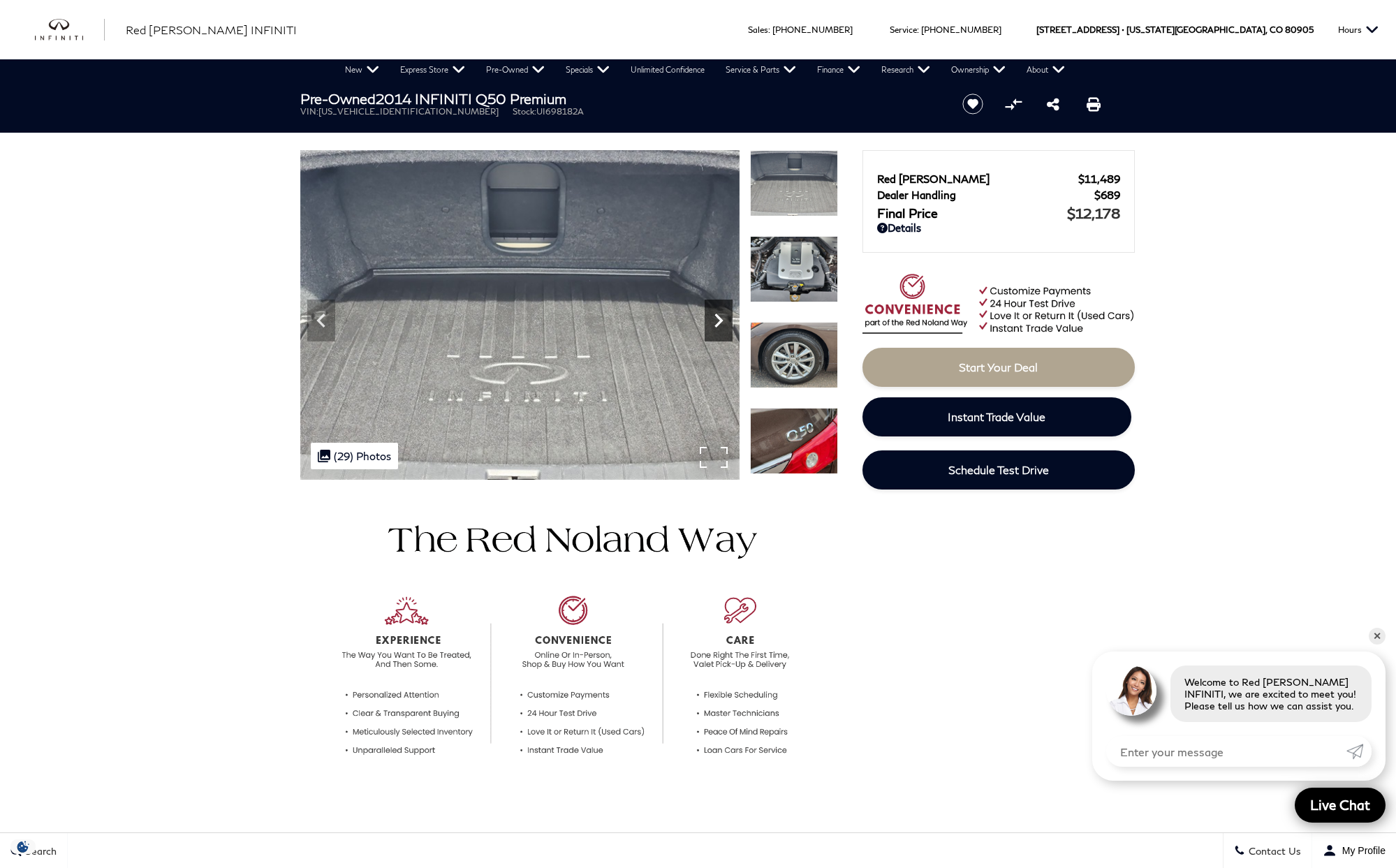
click at [721, 323] on icon "Next" at bounding box center [719, 321] width 28 height 28
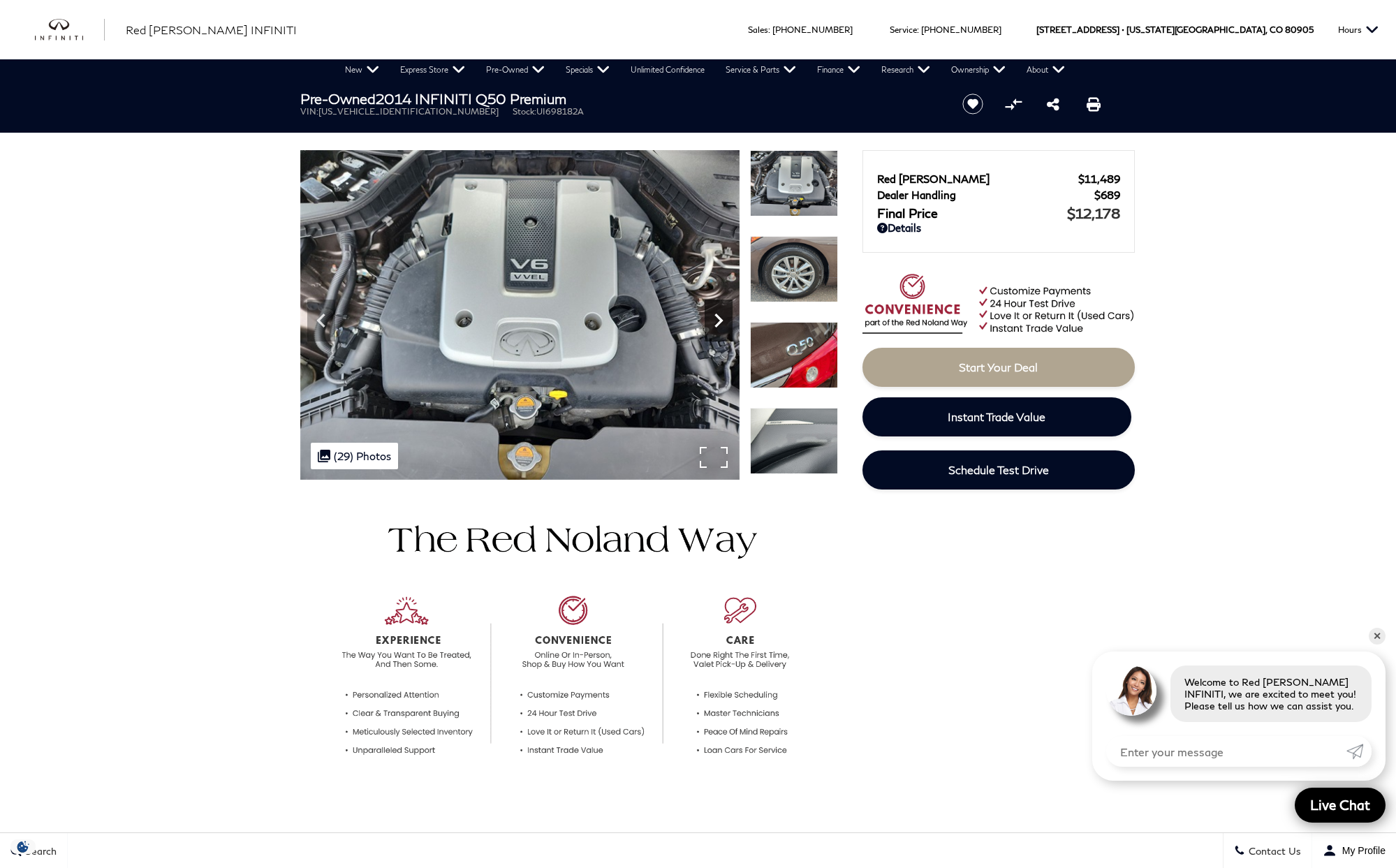
click at [713, 324] on icon "Next" at bounding box center [719, 321] width 28 height 28
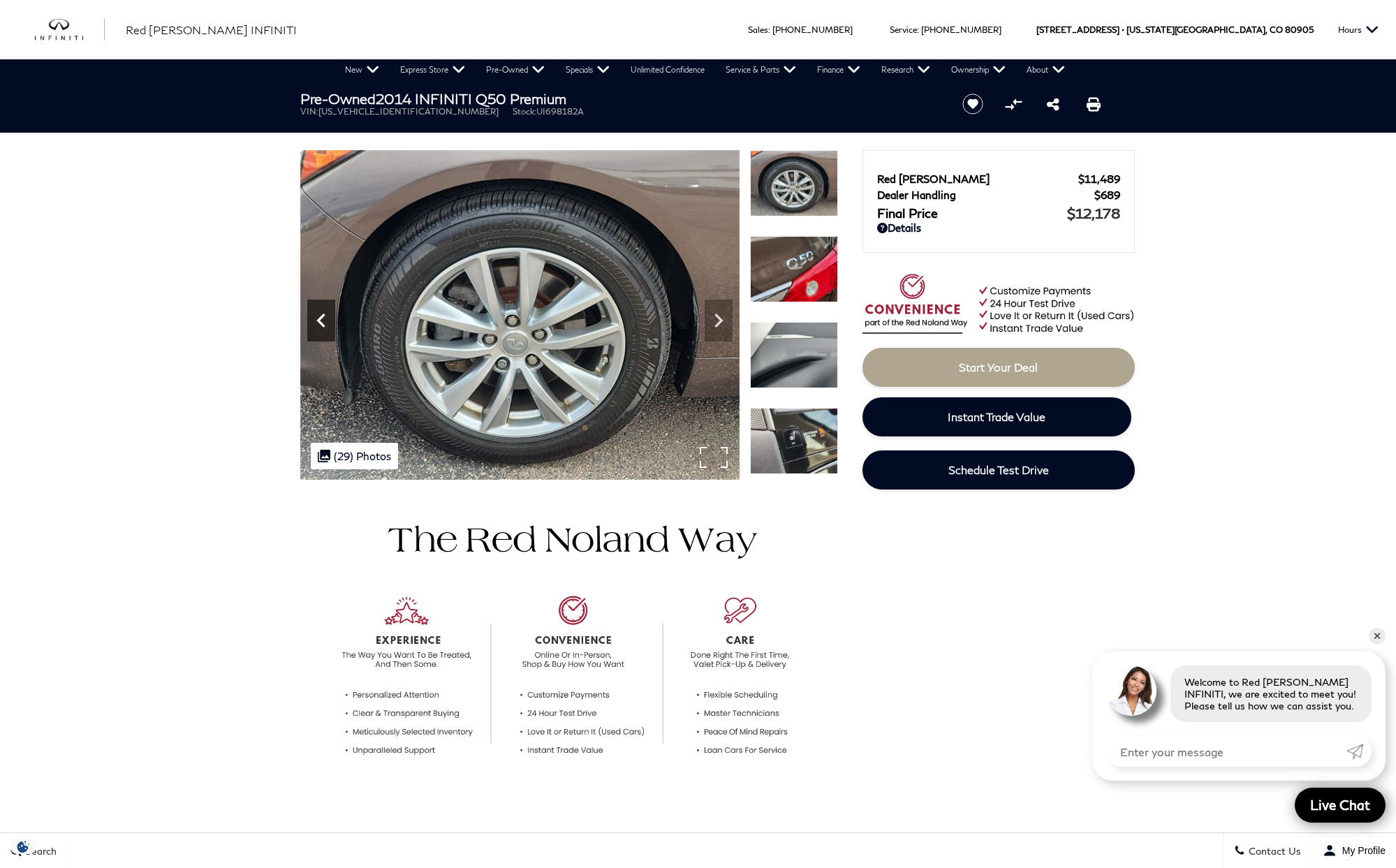
click at [325, 321] on icon "Previous" at bounding box center [321, 321] width 28 height 28
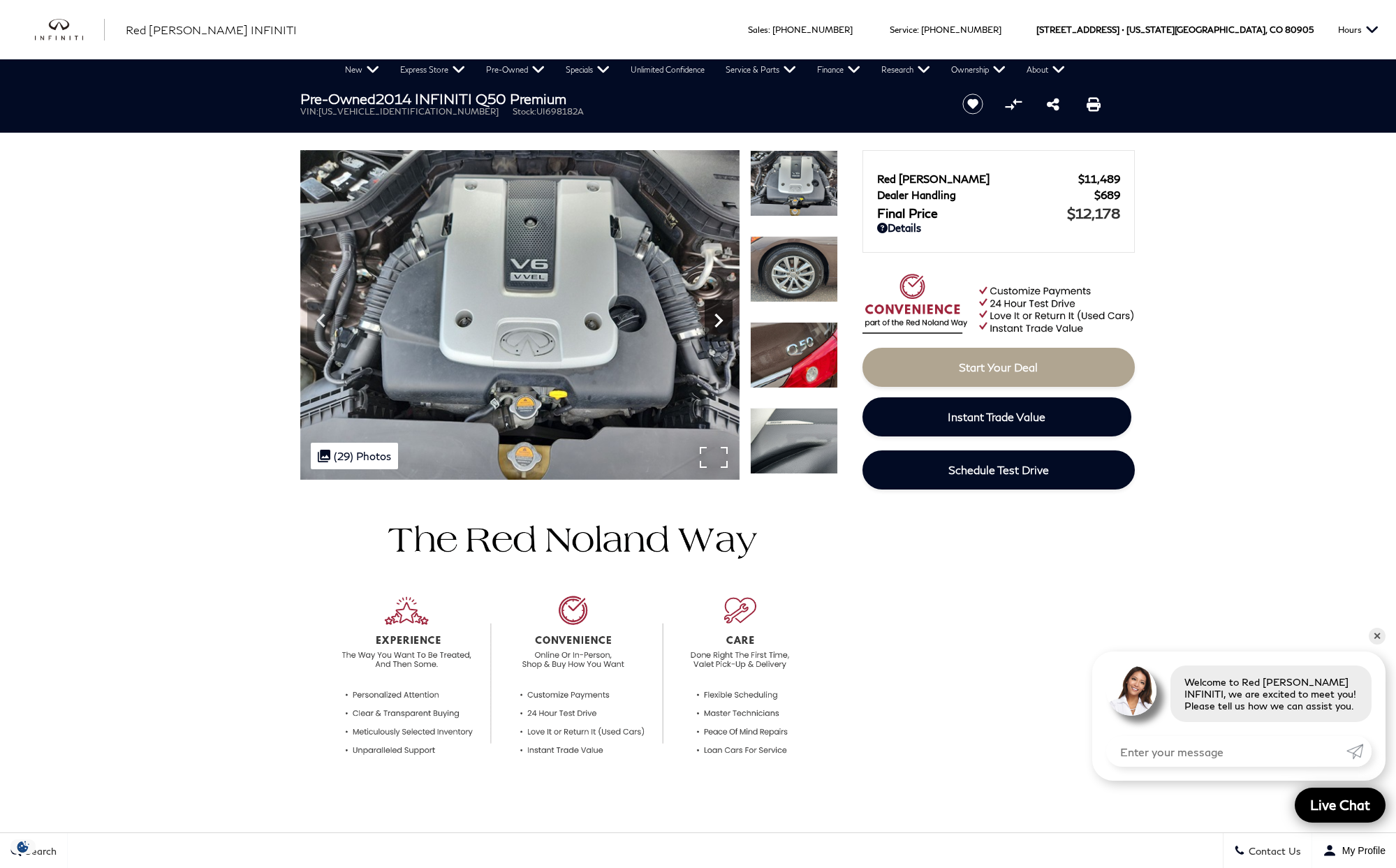
click at [720, 325] on icon "Next" at bounding box center [719, 321] width 28 height 28
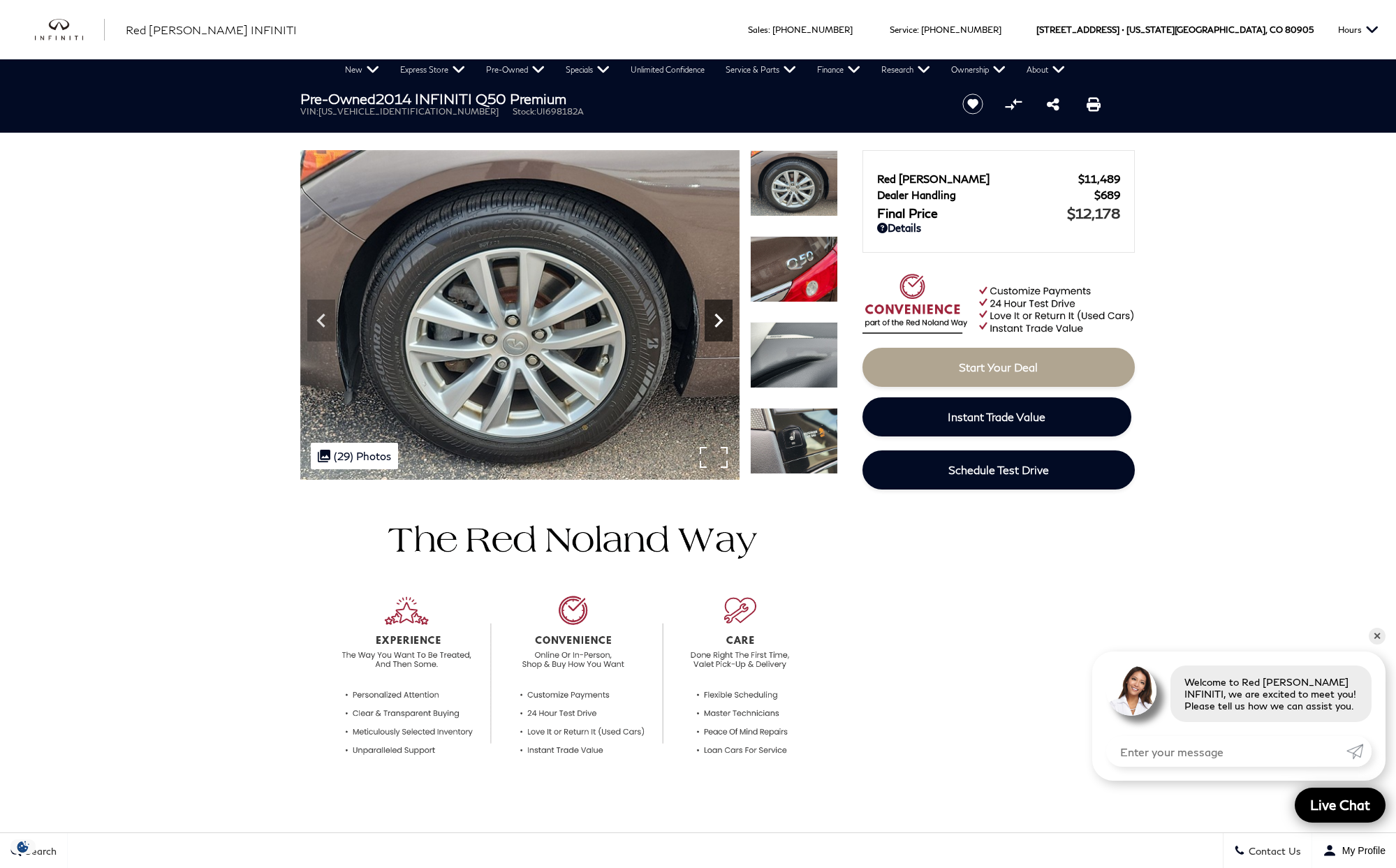
click at [720, 325] on icon "Next" at bounding box center [719, 321] width 28 height 28
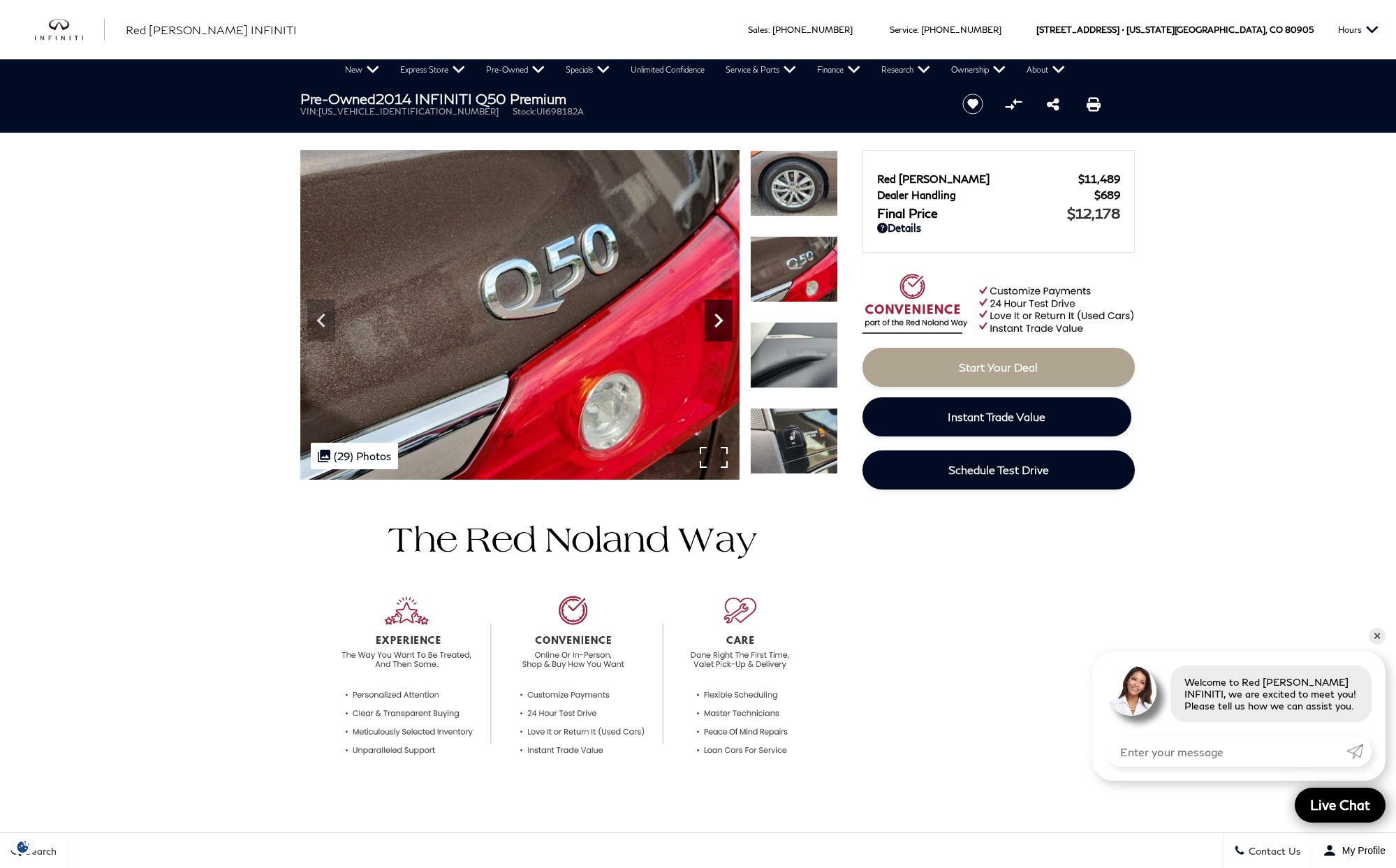
click at [720, 325] on icon "Next" at bounding box center [719, 321] width 28 height 28
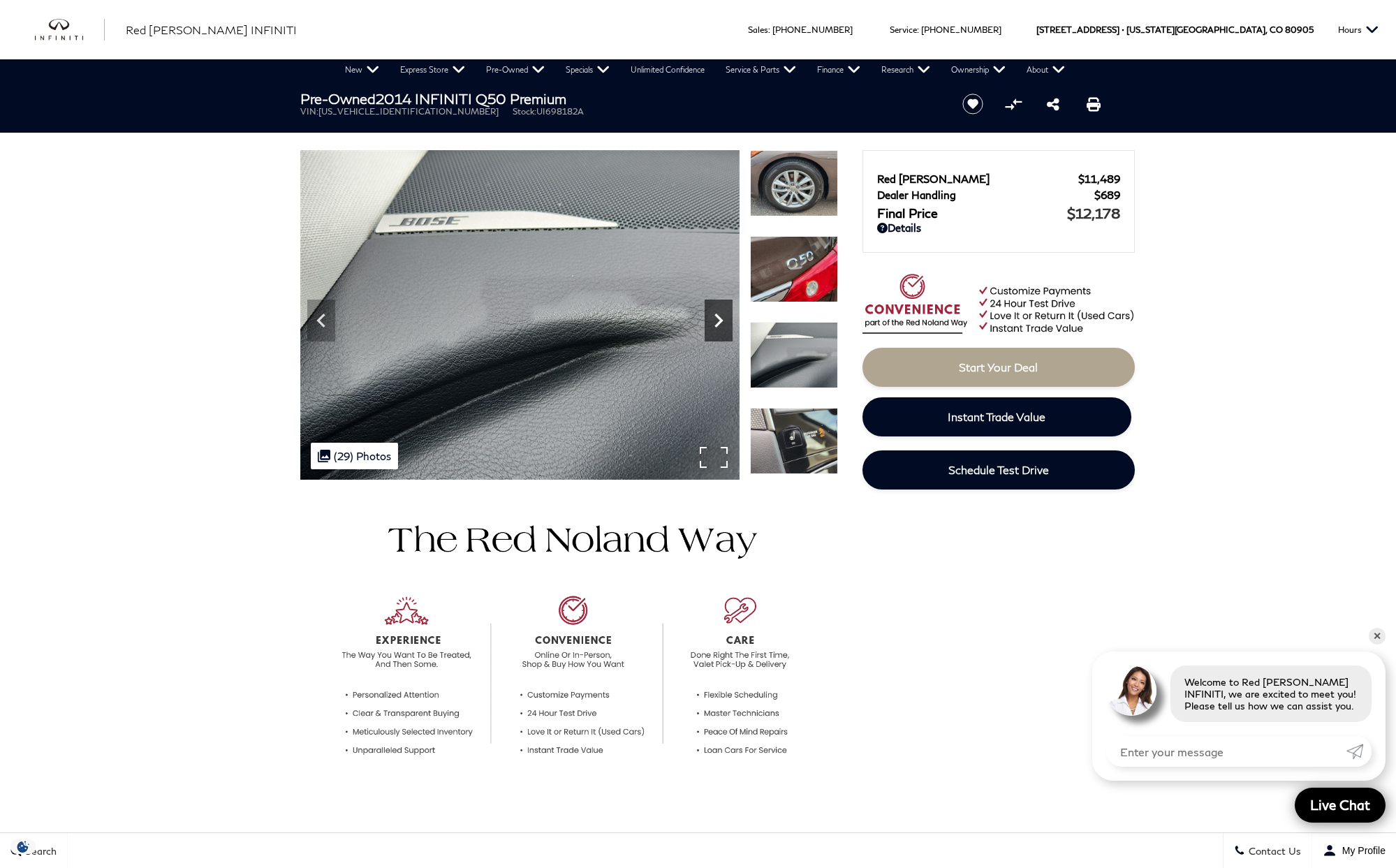
click at [720, 325] on icon "Next" at bounding box center [719, 321] width 28 height 28
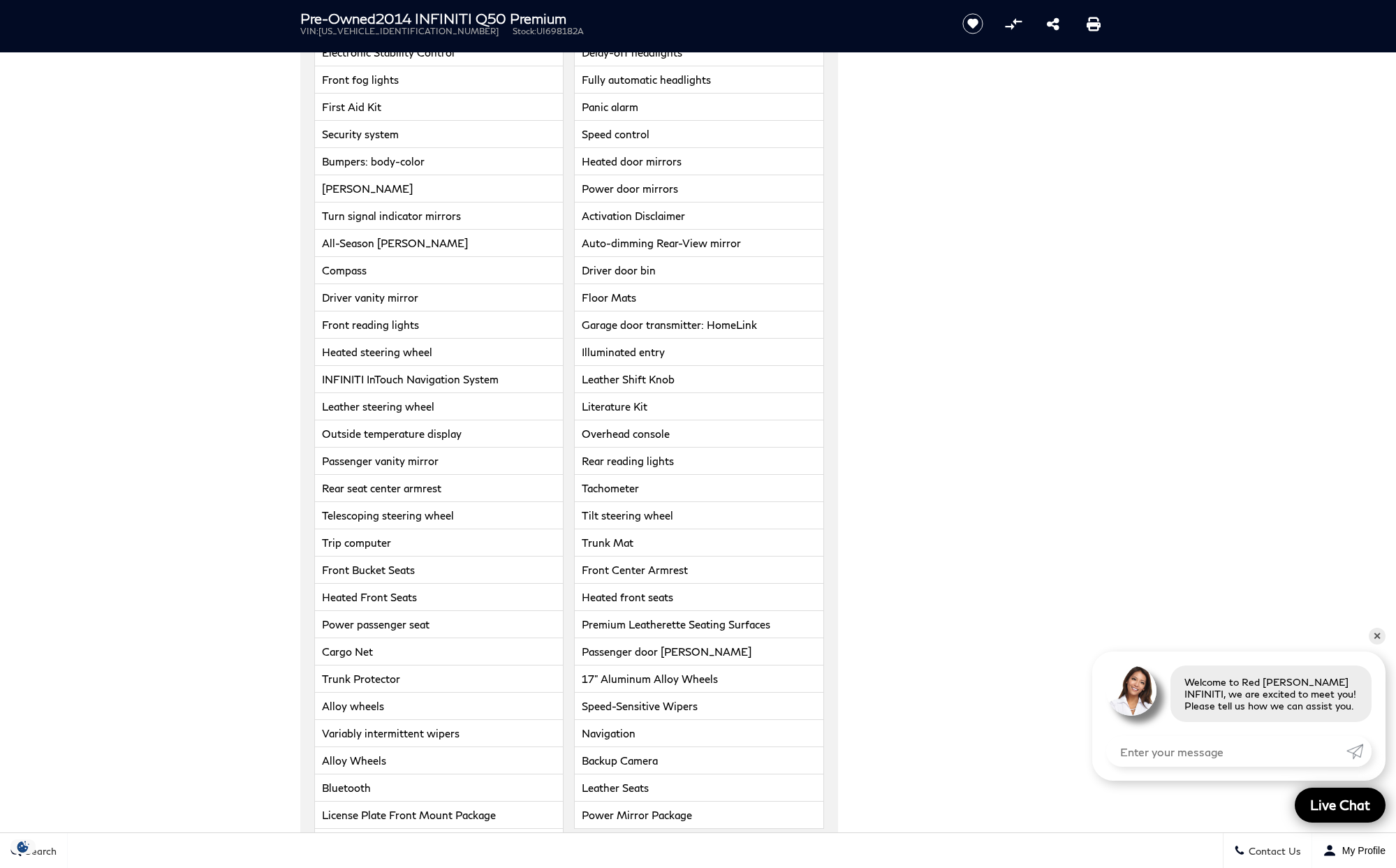
scroll to position [3809, 0]
